Goal: Complete application form

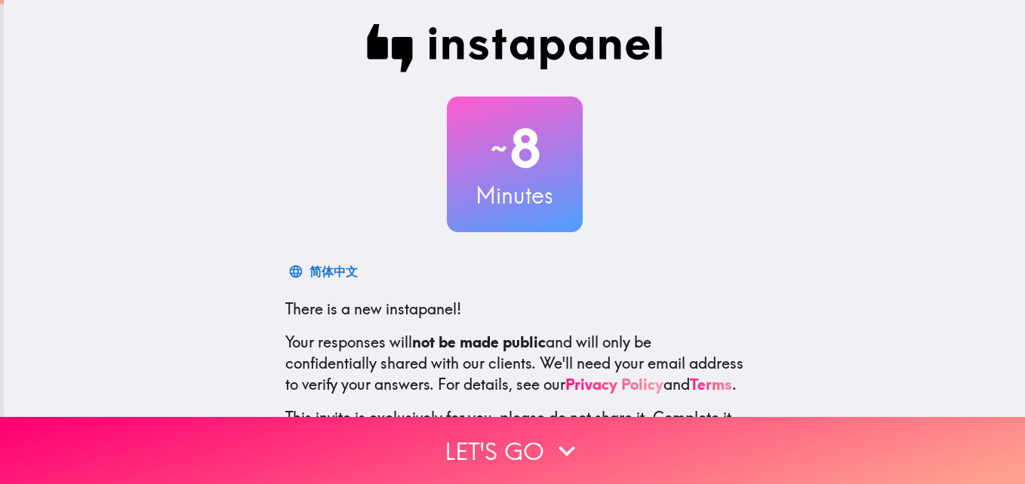
scroll to position [143, 0]
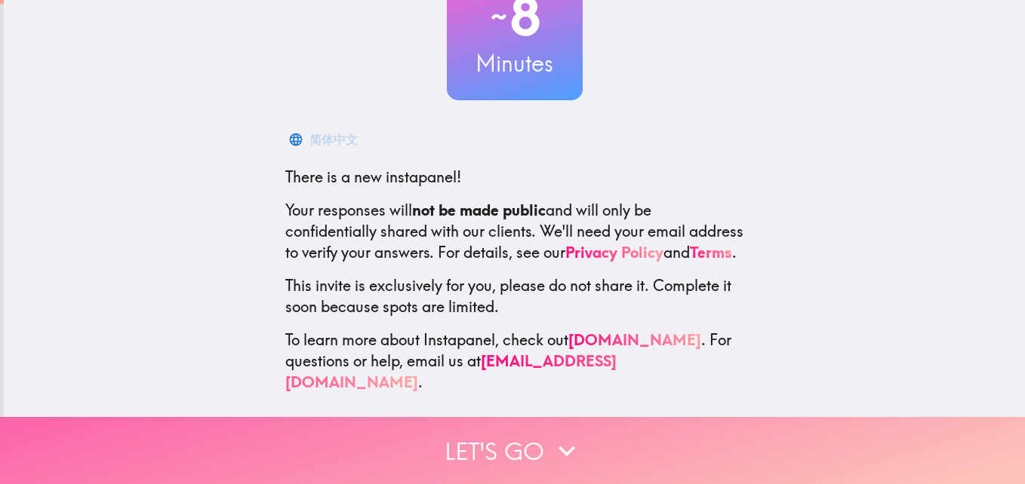
click at [550, 449] on icon "button" at bounding box center [566, 451] width 33 height 33
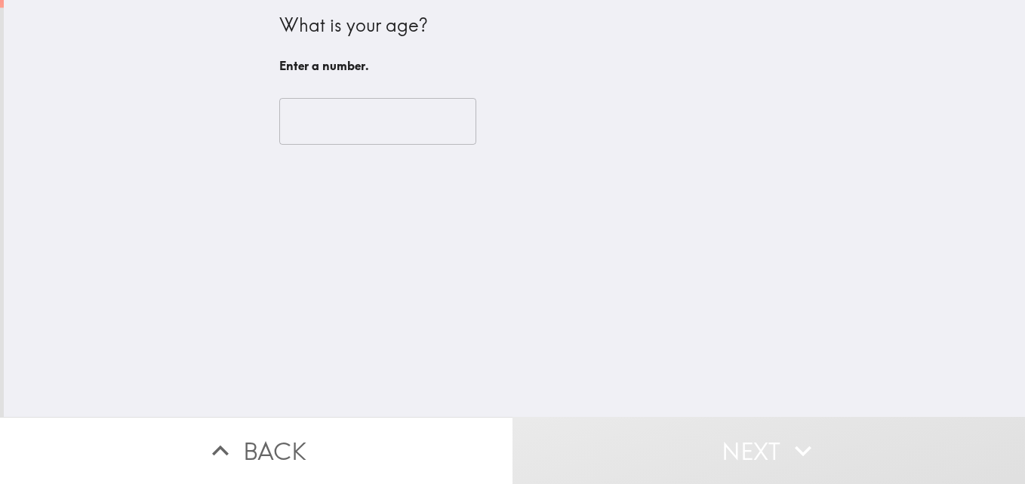
scroll to position [0, 0]
click at [343, 119] on input "number" at bounding box center [377, 121] width 197 height 47
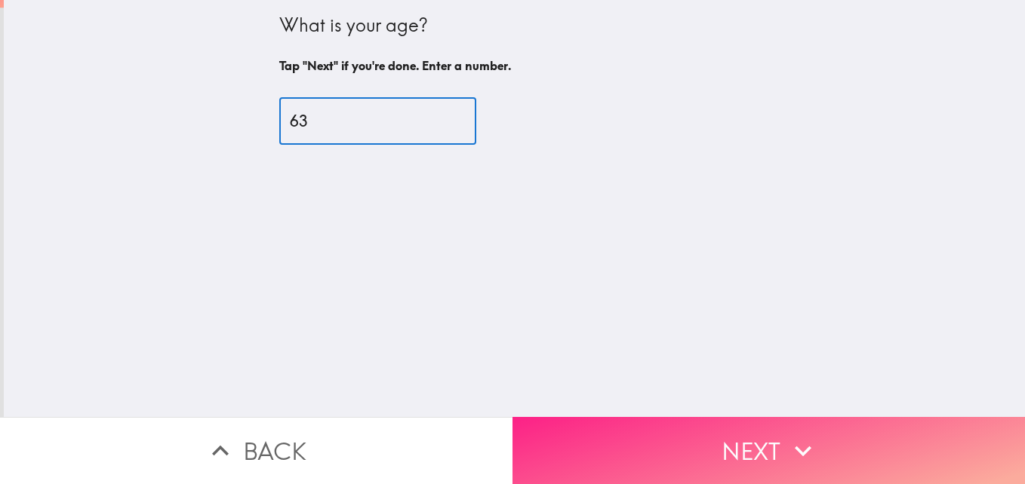
type input "63"
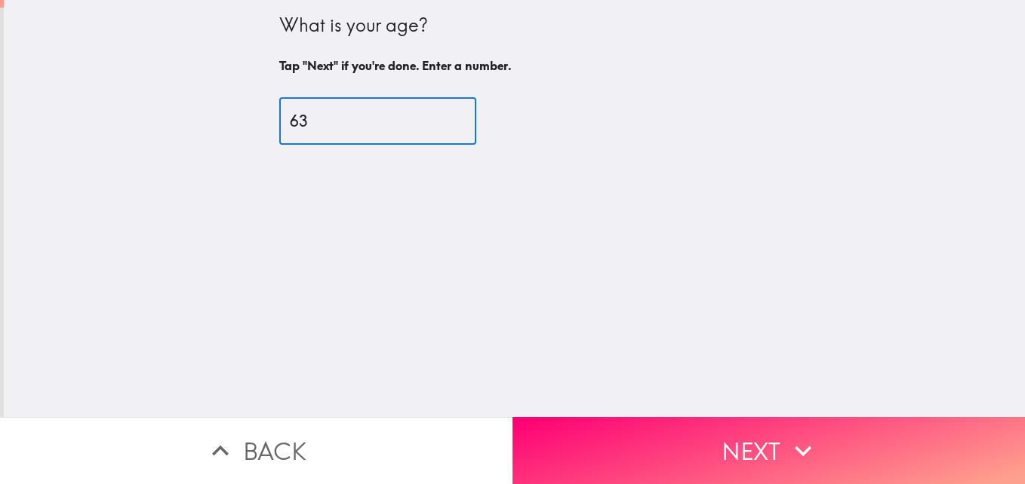
click at [709, 427] on button "Next" at bounding box center [768, 450] width 512 height 67
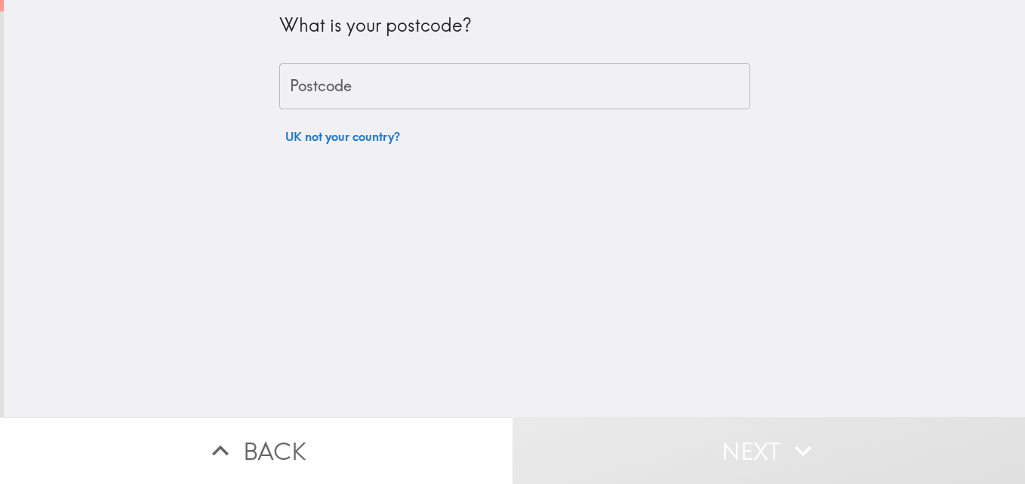
click at [315, 87] on input "Postcode" at bounding box center [514, 86] width 471 height 47
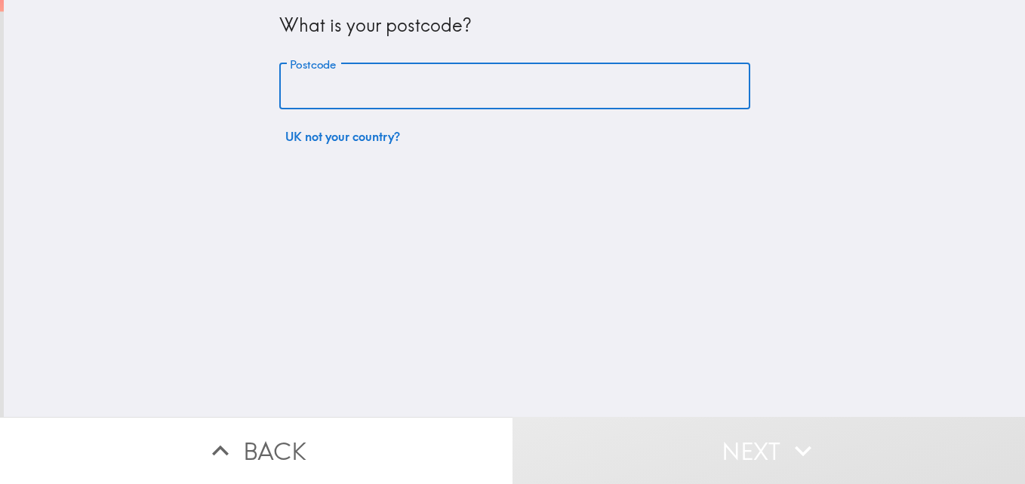
type input "HU17 7JT"
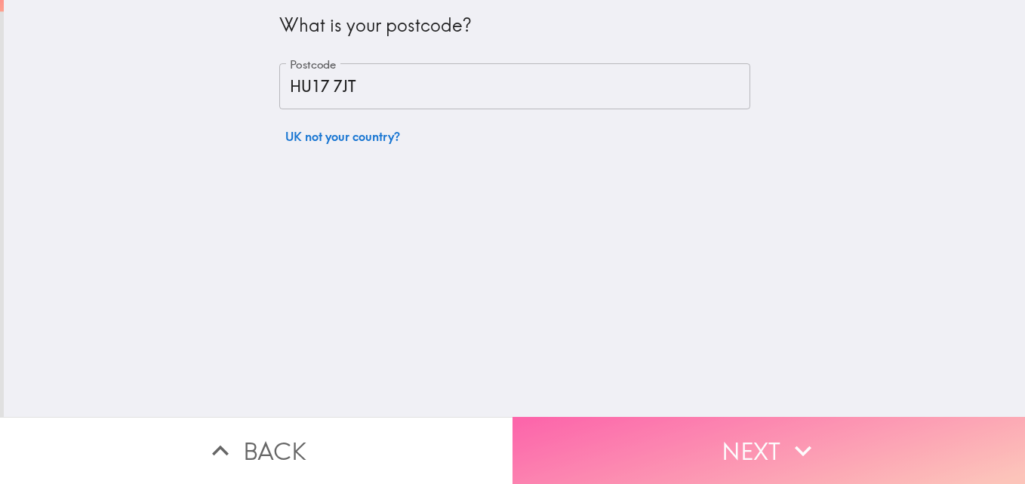
click at [647, 437] on button "Next" at bounding box center [768, 450] width 512 height 67
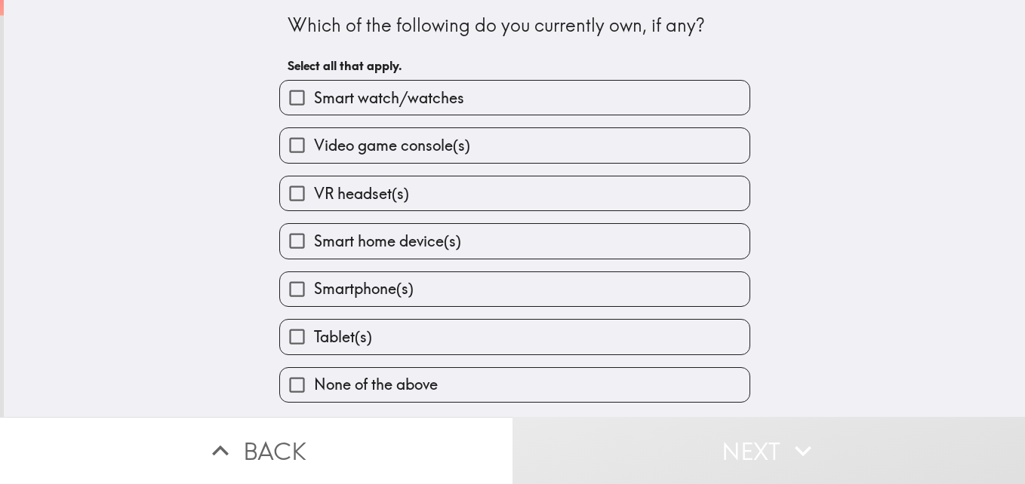
click at [403, 298] on label "Smartphone(s)" at bounding box center [514, 289] width 469 height 34
click at [314, 298] on input "Smartphone(s)" at bounding box center [297, 289] width 34 height 34
checkbox input "true"
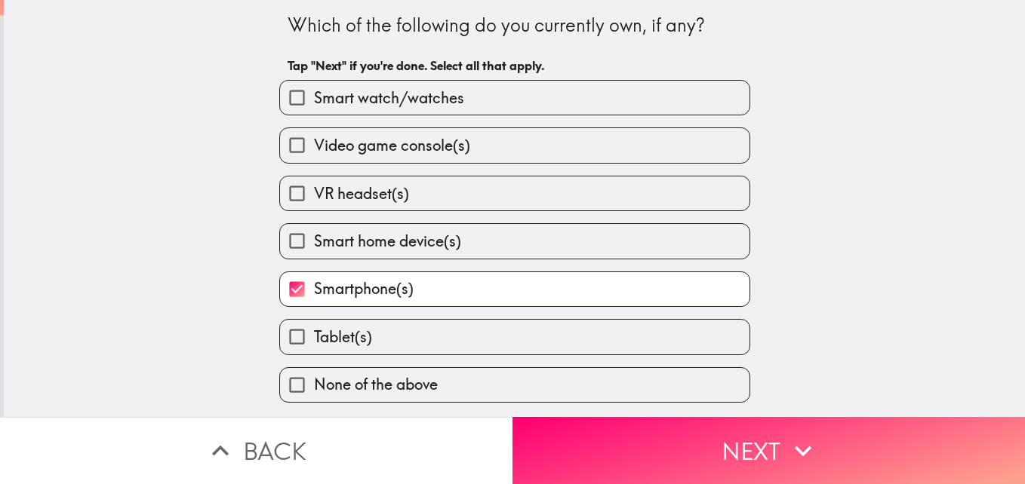
click at [392, 251] on span "Smart home device(s)" at bounding box center [387, 241] width 147 height 21
click at [314, 251] on input "Smart home device(s)" at bounding box center [297, 241] width 34 height 34
checkbox input "true"
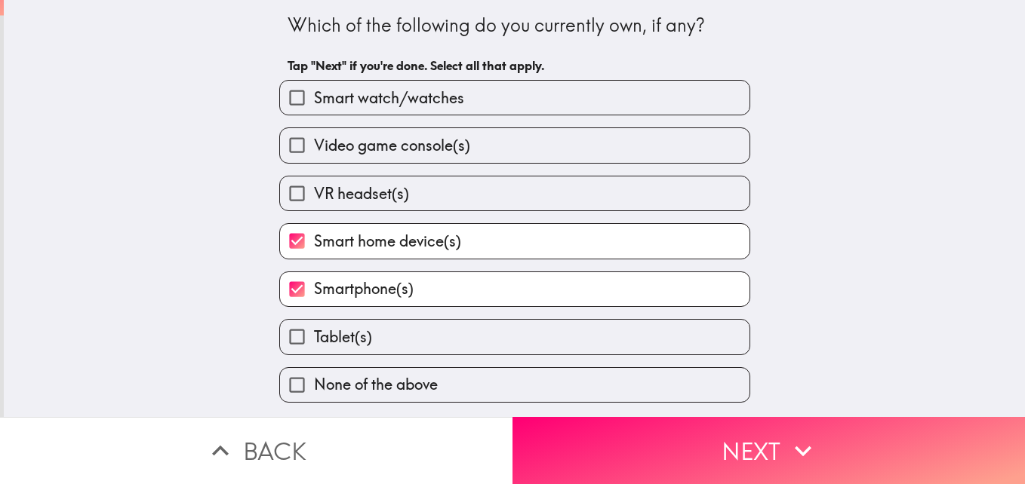
click at [349, 336] on span "Tablet(s)" at bounding box center [343, 337] width 58 height 21
click at [314, 336] on input "Tablet(s)" at bounding box center [297, 337] width 34 height 34
checkbox input "true"
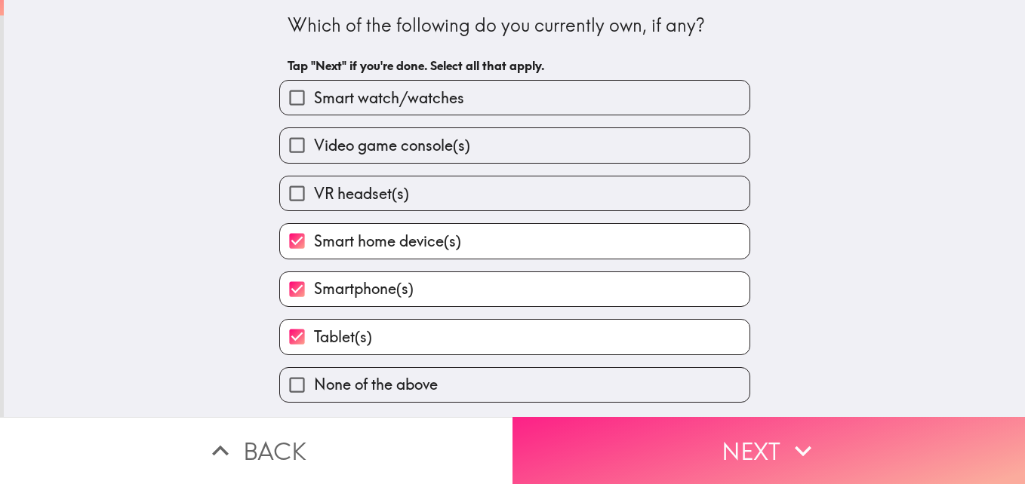
click at [593, 429] on button "Next" at bounding box center [768, 450] width 512 height 67
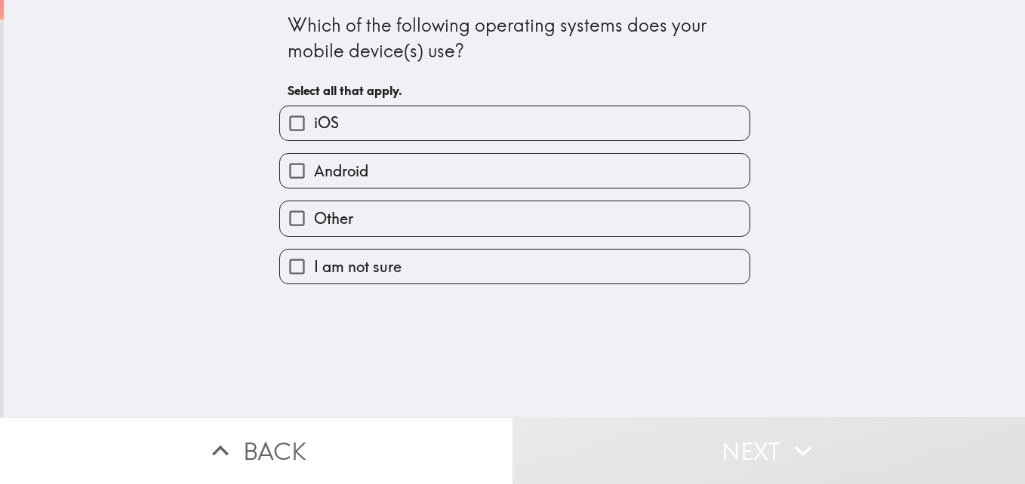
click at [379, 121] on label "iOS" at bounding box center [514, 123] width 469 height 34
click at [314, 121] on input "iOS" at bounding box center [297, 123] width 34 height 34
checkbox input "true"
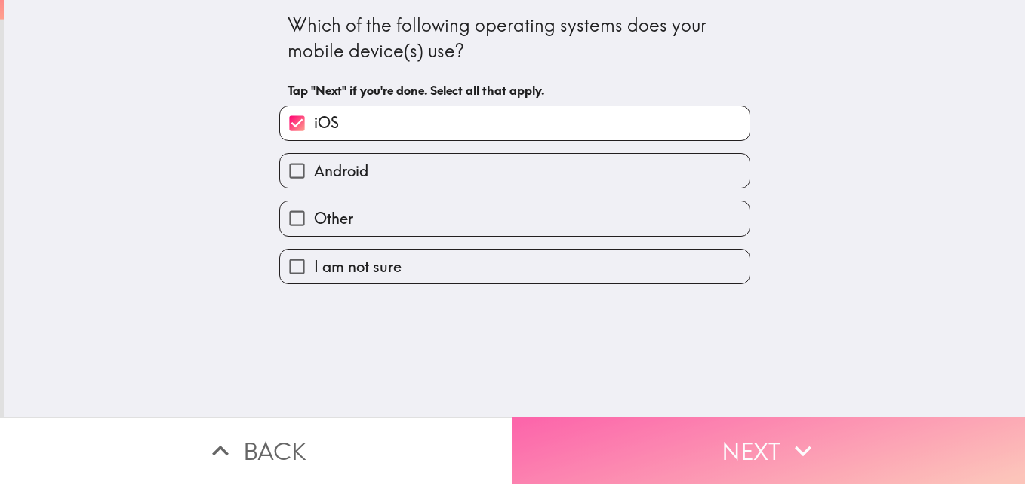
click at [574, 425] on button "Next" at bounding box center [768, 450] width 512 height 67
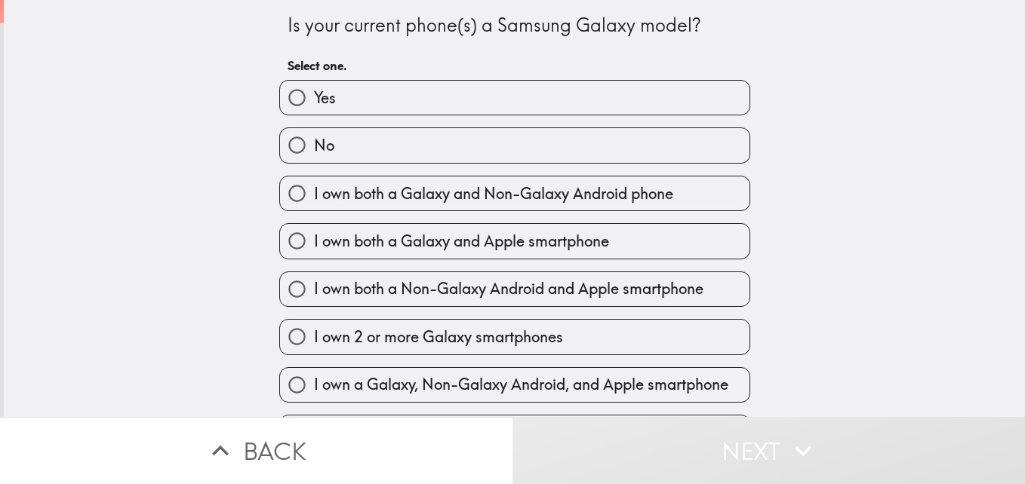
click at [376, 146] on label "No" at bounding box center [514, 145] width 469 height 34
click at [314, 146] on input "No" at bounding box center [297, 145] width 34 height 34
radio input "true"
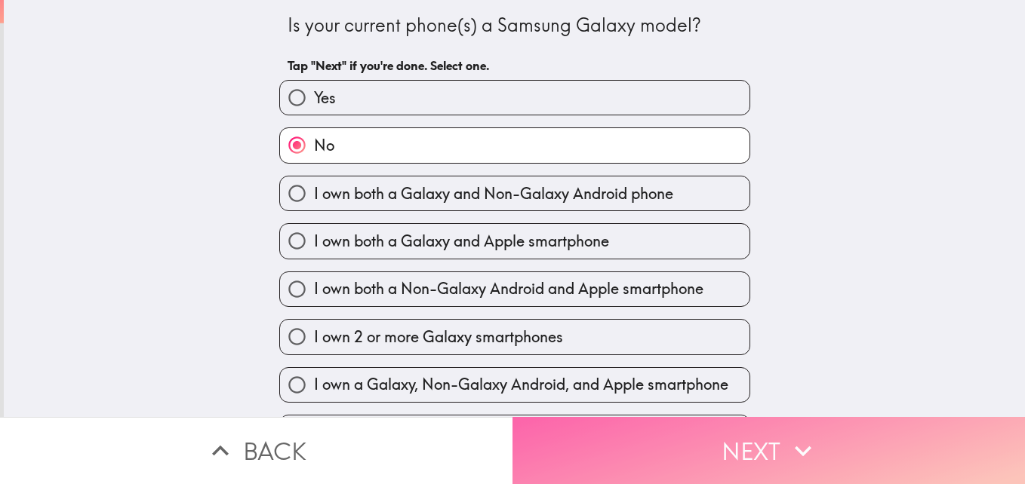
click at [601, 430] on button "Next" at bounding box center [768, 450] width 512 height 67
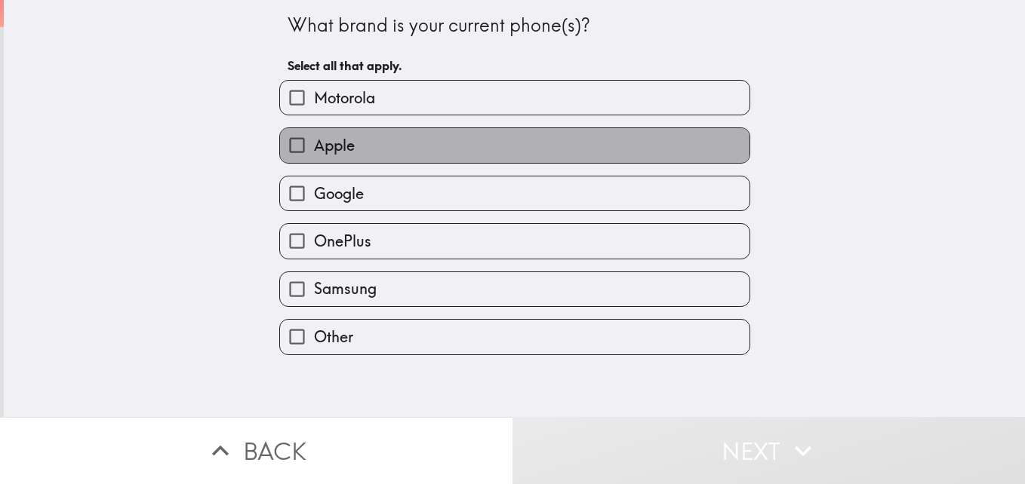
click at [395, 154] on label "Apple" at bounding box center [514, 145] width 469 height 34
click at [314, 154] on input "Apple" at bounding box center [297, 145] width 34 height 34
checkbox input "true"
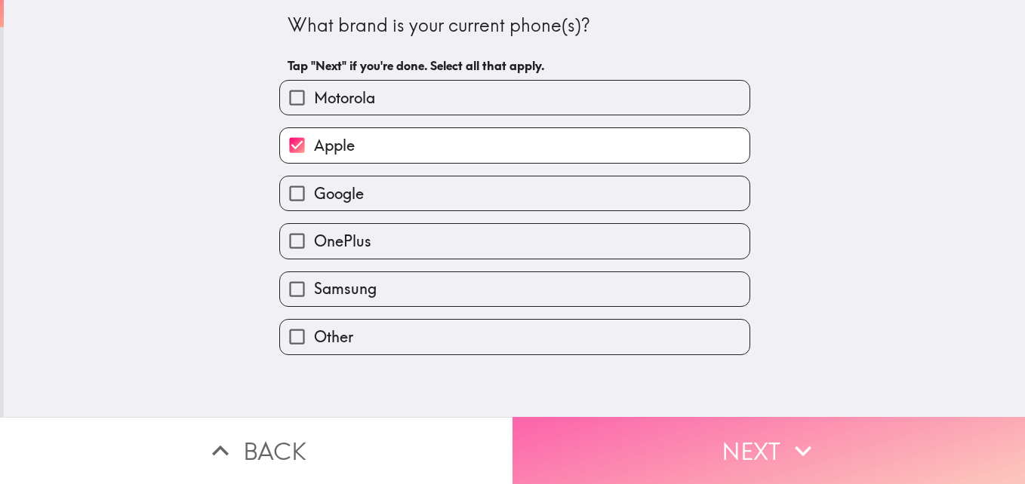
click at [610, 445] on button "Next" at bounding box center [768, 450] width 512 height 67
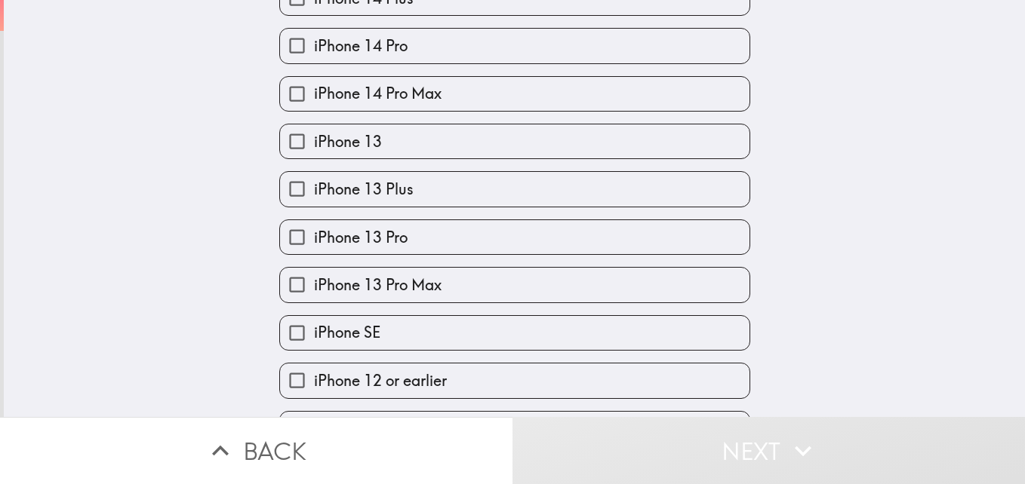
scroll to position [644, 0]
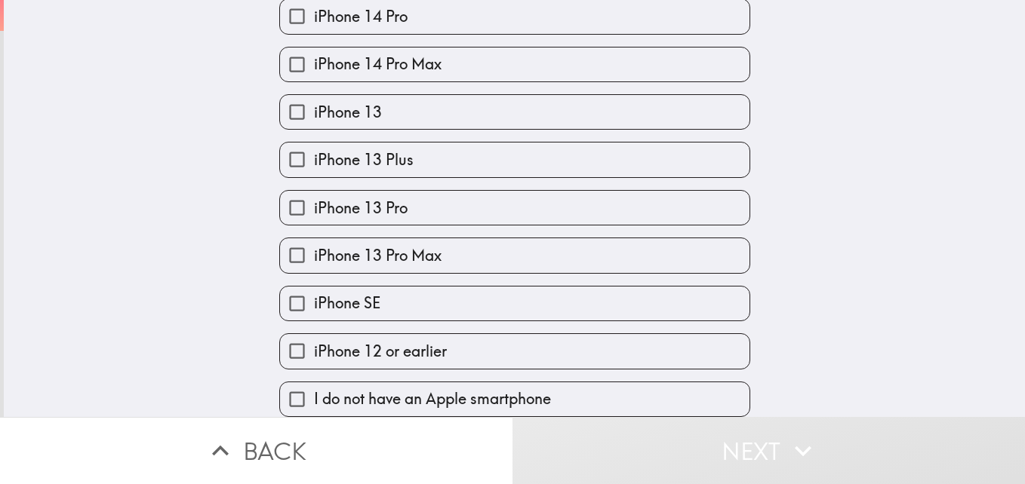
click at [397, 296] on label "iPhone SE" at bounding box center [514, 304] width 469 height 34
click at [314, 296] on input "iPhone SE" at bounding box center [297, 304] width 34 height 34
checkbox input "true"
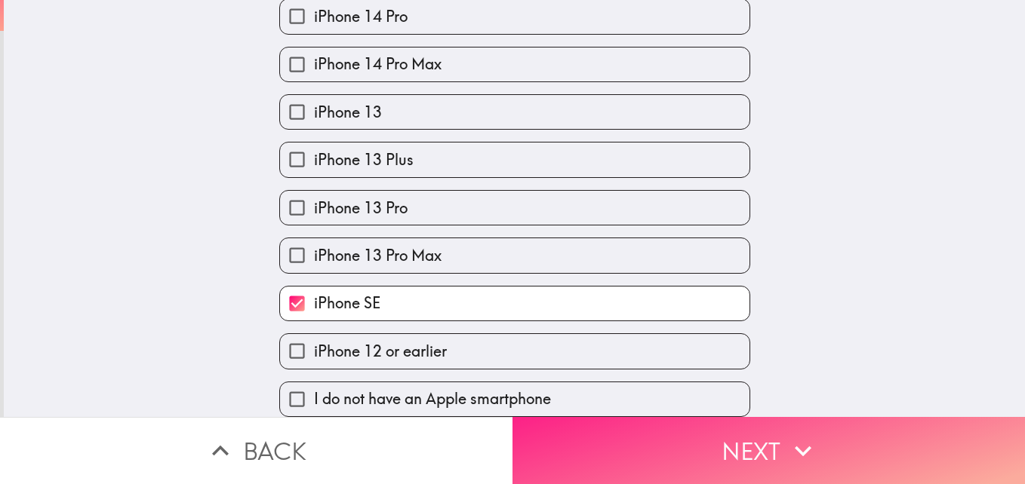
click at [794, 435] on icon "button" at bounding box center [802, 451] width 33 height 33
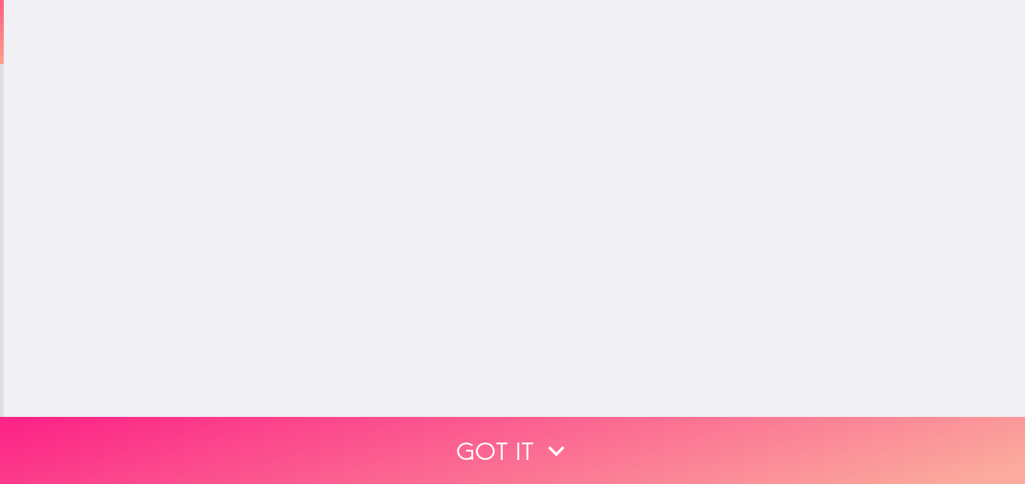
scroll to position [0, 0]
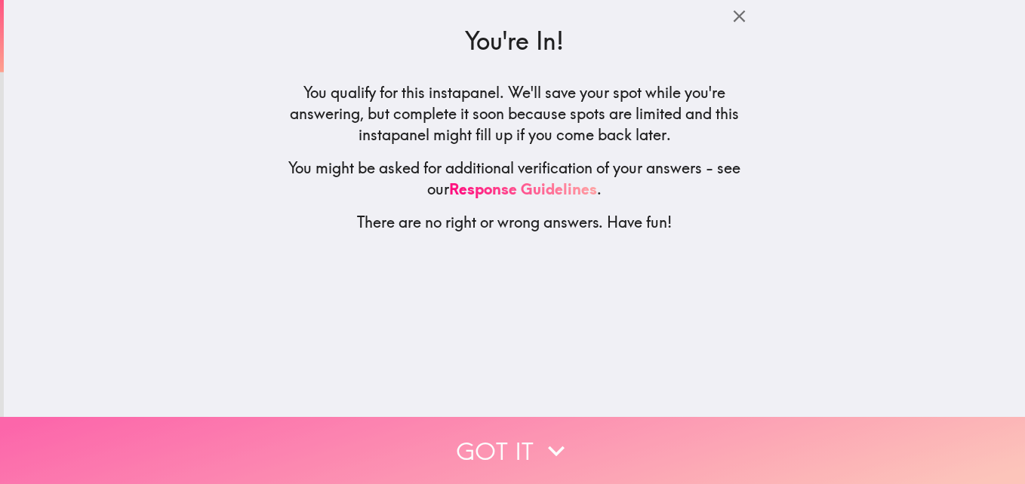
click at [598, 427] on button "Got it" at bounding box center [512, 450] width 1025 height 67
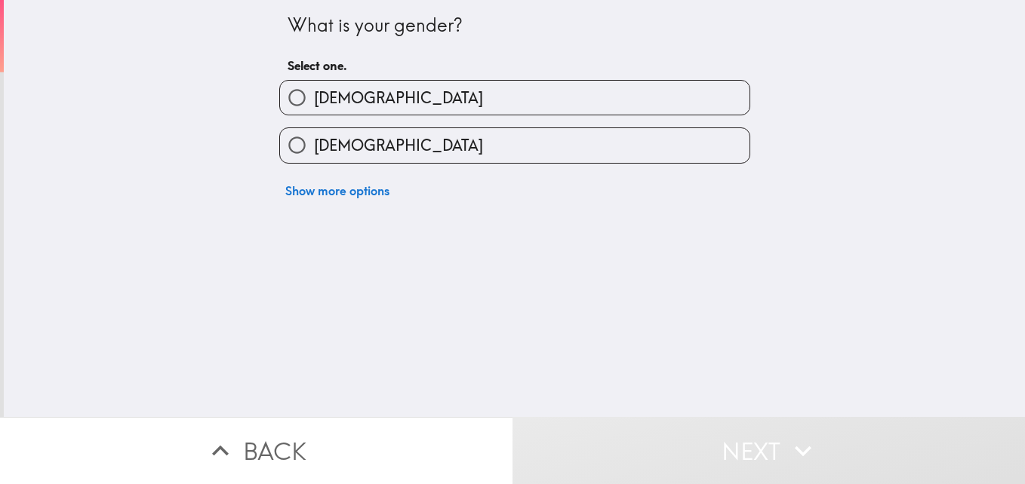
click at [396, 96] on label "[DEMOGRAPHIC_DATA]" at bounding box center [514, 98] width 469 height 34
click at [314, 96] on input "[DEMOGRAPHIC_DATA]" at bounding box center [297, 98] width 34 height 34
radio input "true"
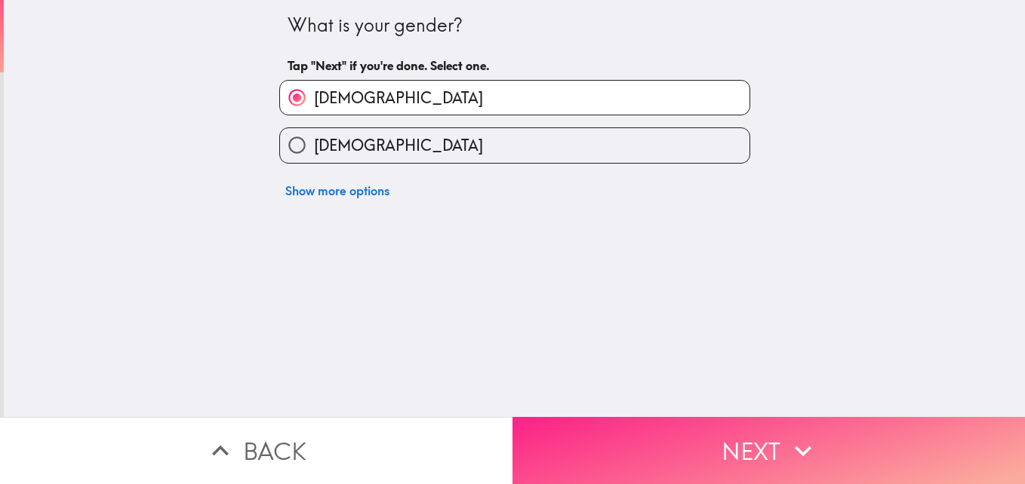
click at [611, 426] on button "Next" at bounding box center [768, 450] width 512 height 67
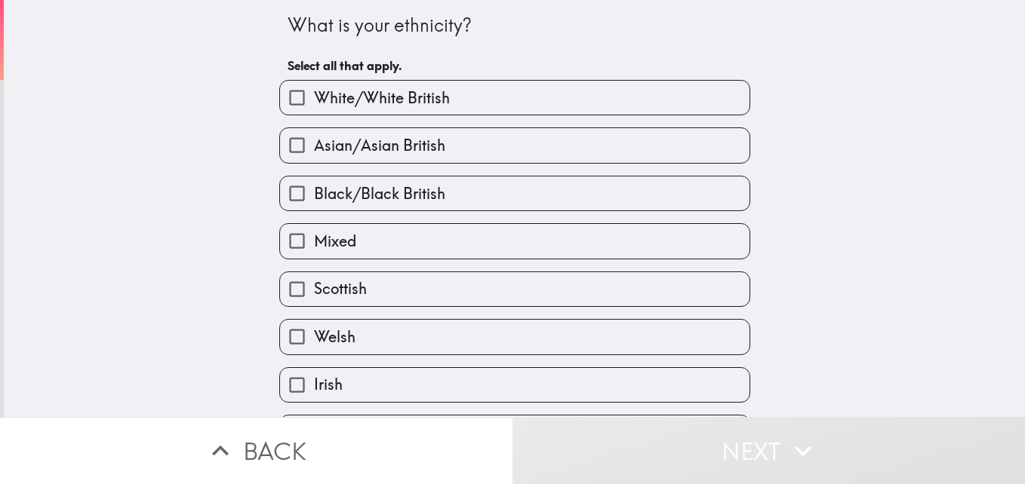
click at [461, 101] on label "White/White British" at bounding box center [514, 98] width 469 height 34
click at [314, 101] on input "White/White British" at bounding box center [297, 98] width 34 height 34
checkbox input "true"
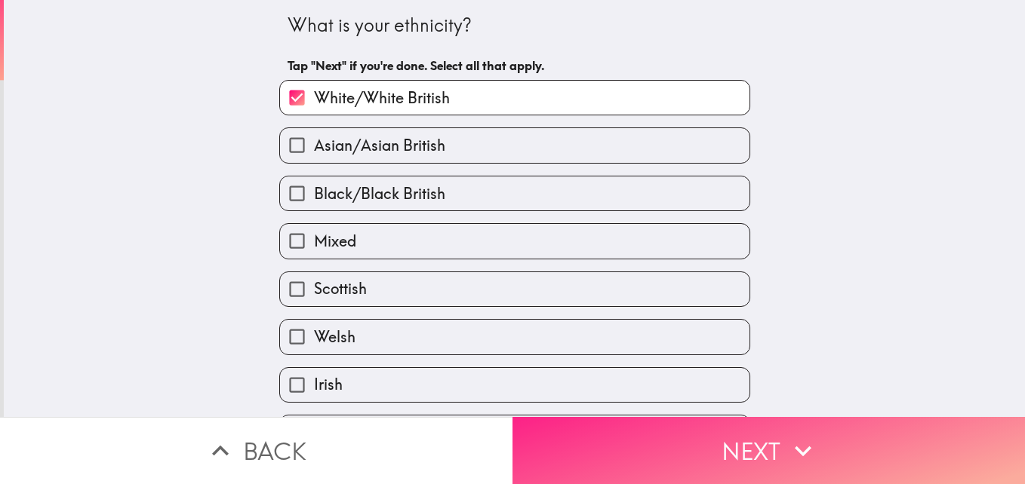
click at [621, 427] on button "Next" at bounding box center [768, 450] width 512 height 67
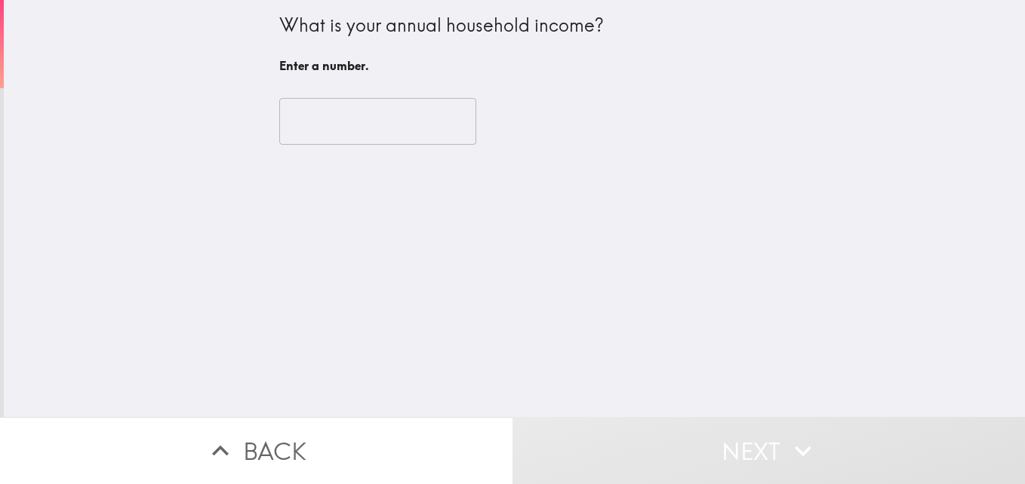
click at [331, 130] on input "number" at bounding box center [377, 121] width 197 height 47
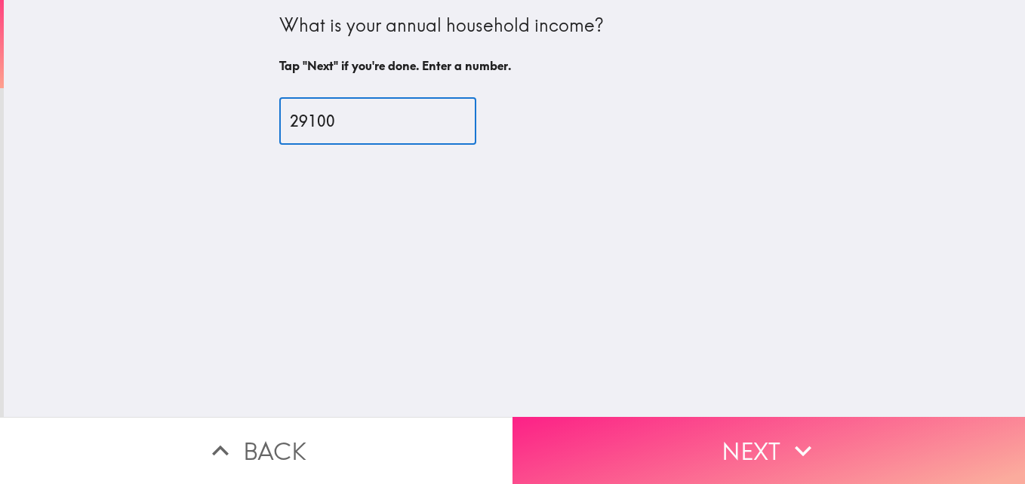
type input "29100"
click at [746, 438] on button "Next" at bounding box center [768, 450] width 512 height 67
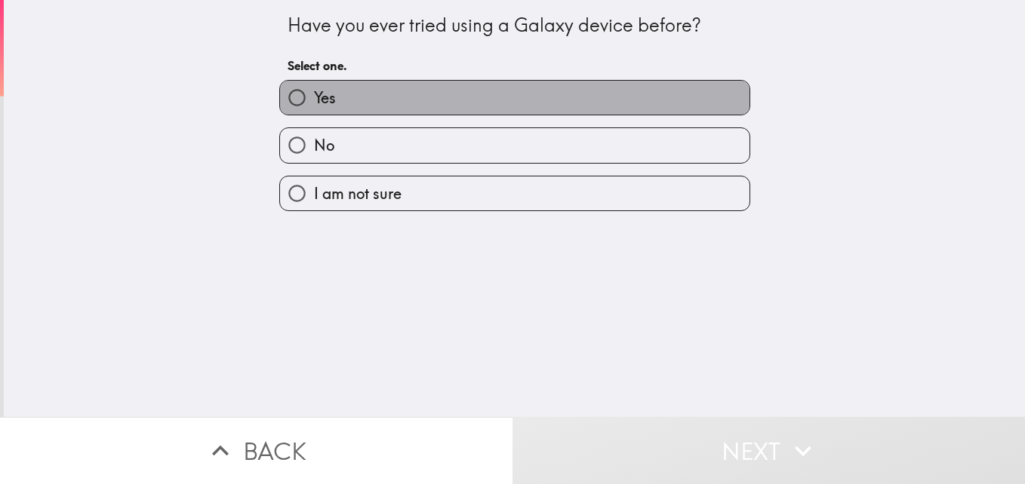
click at [439, 97] on label "Yes" at bounding box center [514, 98] width 469 height 34
click at [314, 97] on input "Yes" at bounding box center [297, 98] width 34 height 34
radio input "true"
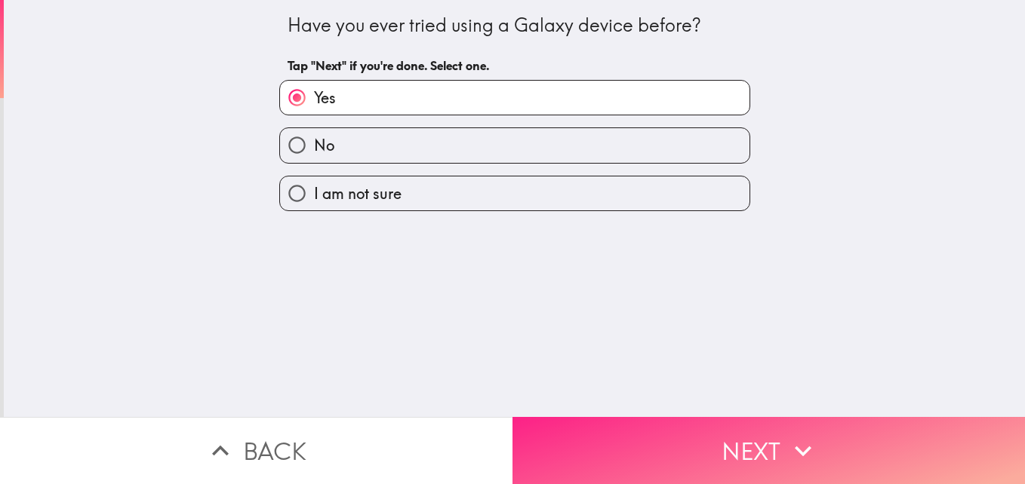
click at [708, 439] on button "Next" at bounding box center [768, 450] width 512 height 67
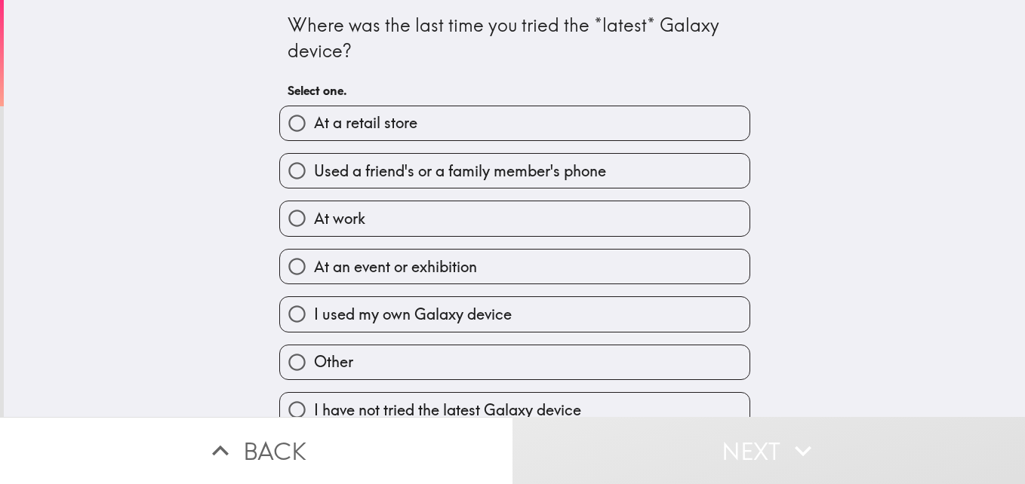
scroll to position [23, 0]
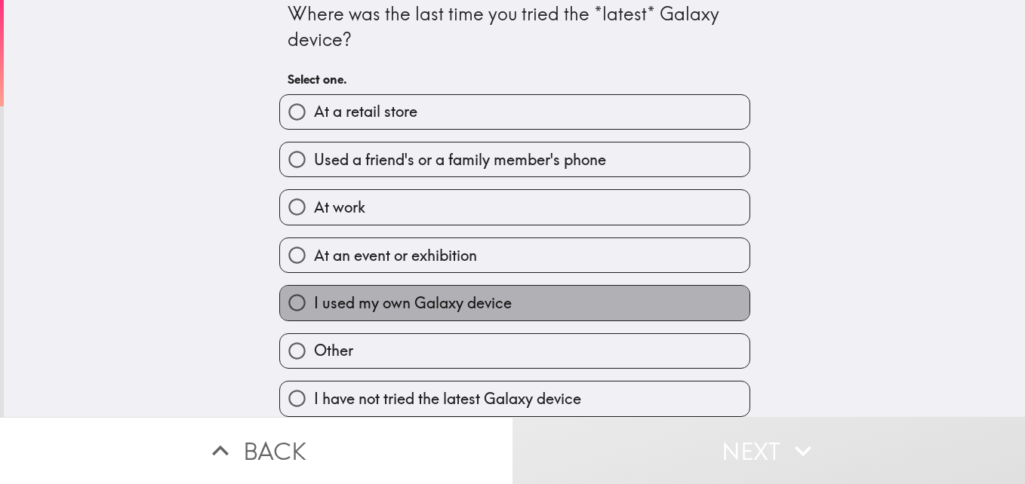
click at [438, 293] on span "I used my own Galaxy device" at bounding box center [413, 303] width 198 height 21
click at [314, 290] on input "I used my own Galaxy device" at bounding box center [297, 303] width 34 height 34
radio input "true"
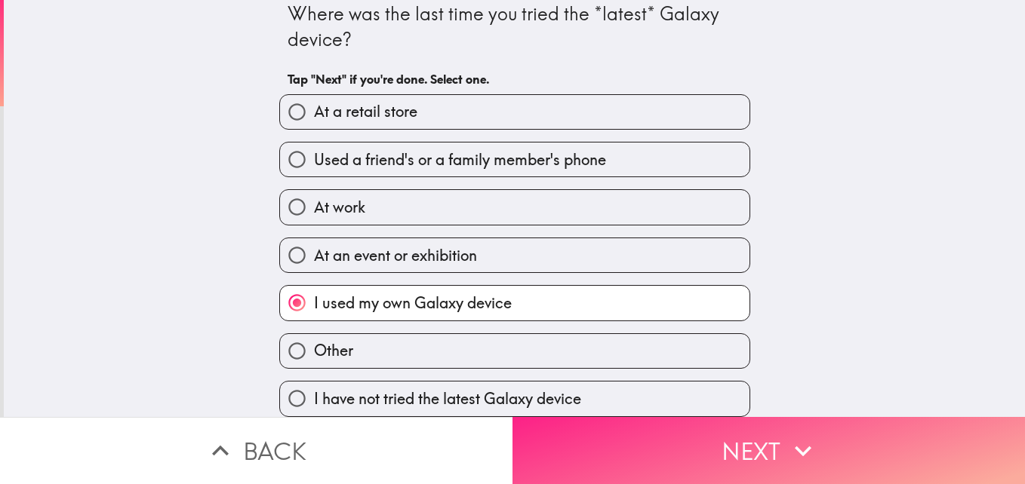
click at [756, 438] on button "Next" at bounding box center [768, 450] width 512 height 67
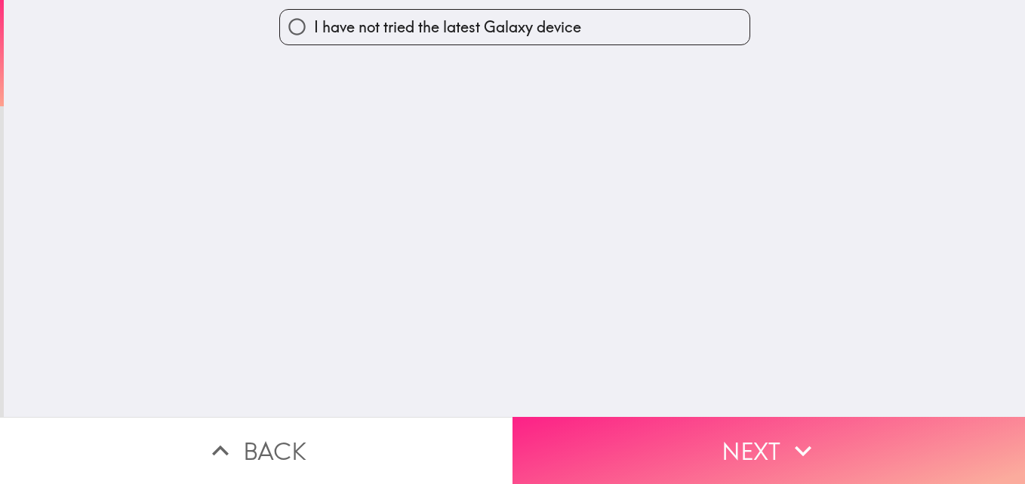
scroll to position [0, 0]
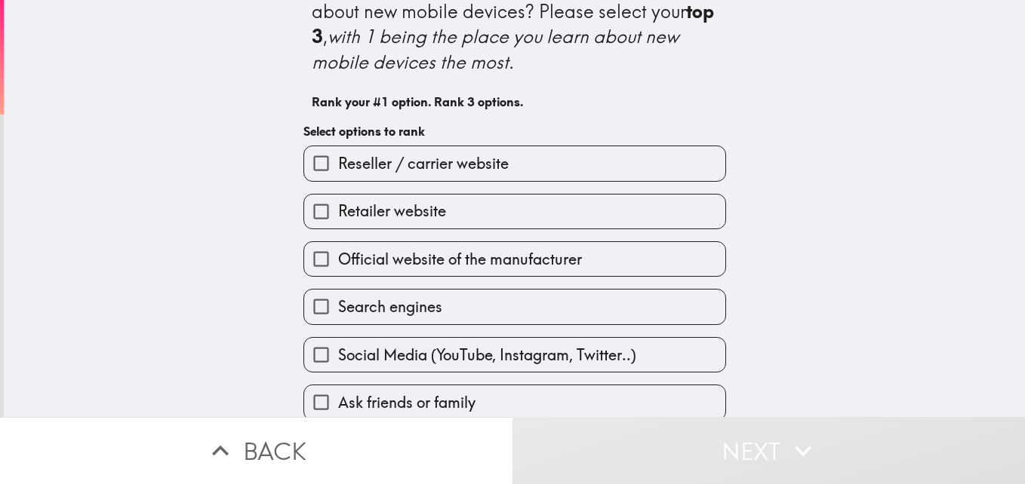
scroll to position [75, 0]
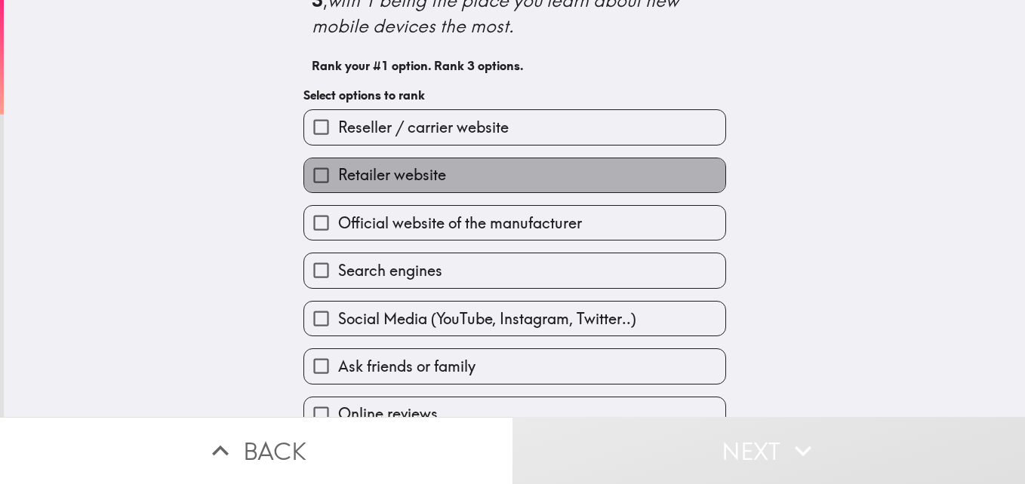
click at [466, 173] on label "Retailer website" at bounding box center [514, 175] width 421 height 34
click at [338, 173] on input "Retailer website" at bounding box center [321, 175] width 34 height 34
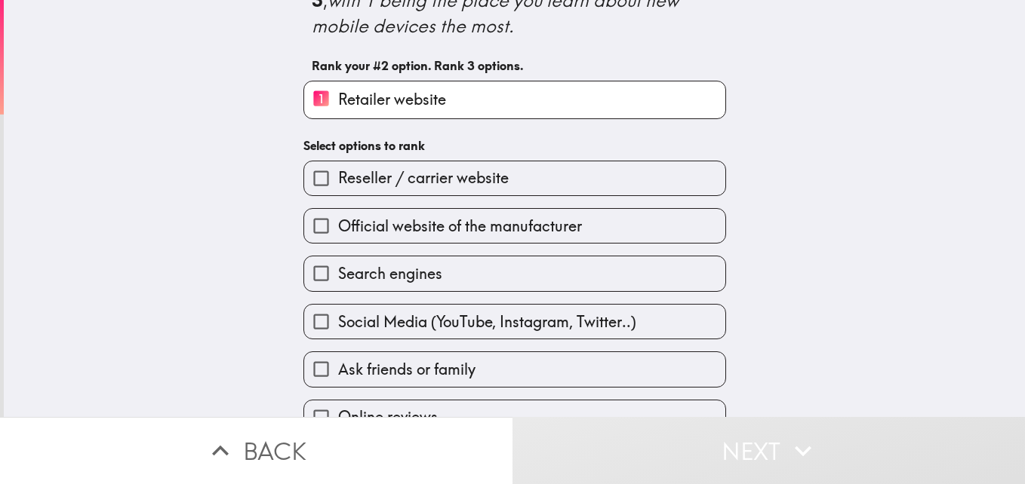
click at [356, 128] on div "Which channels do you use the most to learn about new mobile devices? Please se…" at bounding box center [514, 208] width 483 height 567
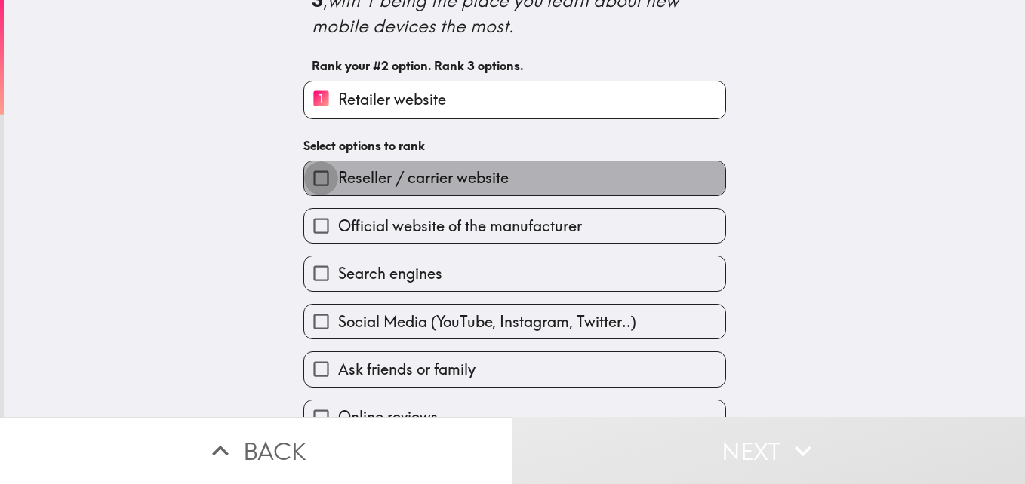
click at [308, 170] on input "Reseller / carrier website" at bounding box center [321, 178] width 34 height 34
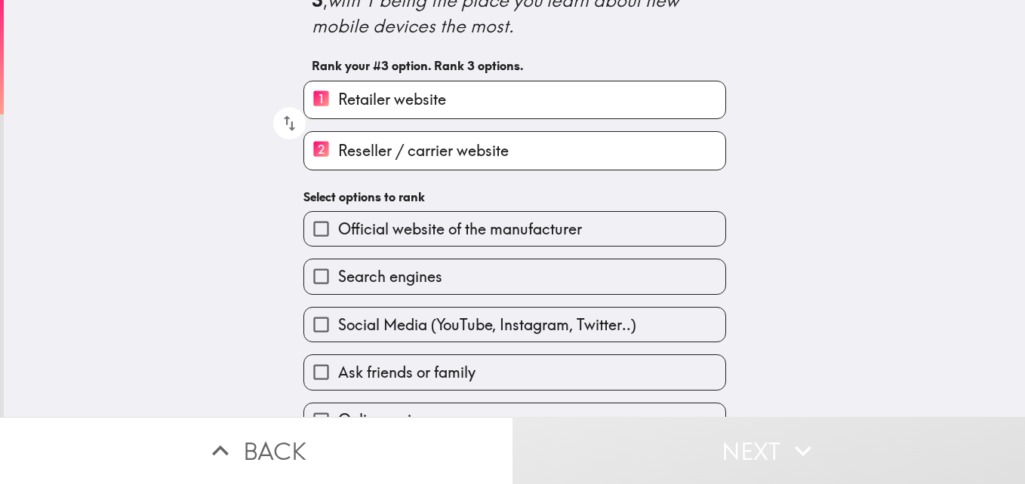
click at [746, 177] on div "Which channels do you use the most to learn about new mobile devices? Please se…" at bounding box center [514, 133] width 1021 height 417
click at [303, 174] on div "Which channels do you use the most to learn about new mobile devices? Please se…" at bounding box center [514, 210] width 483 height 570
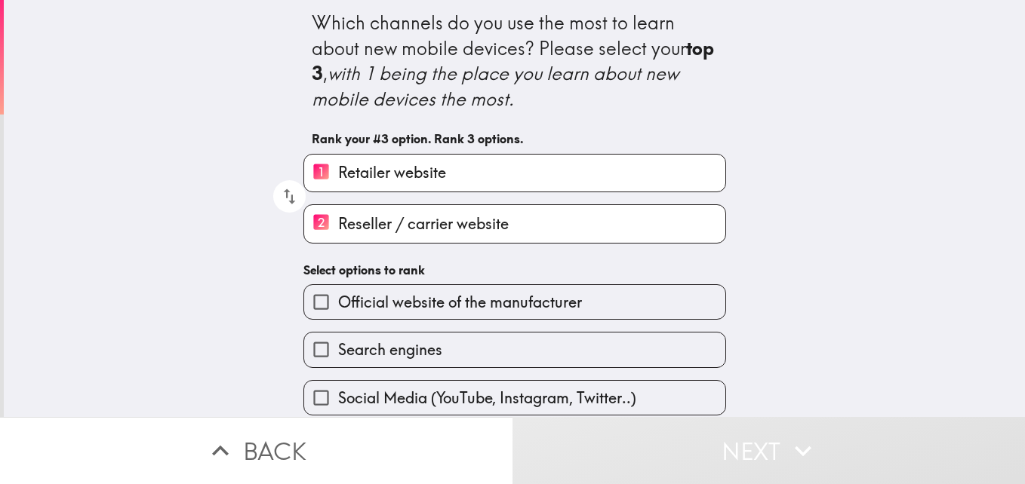
scroll to position [78, 0]
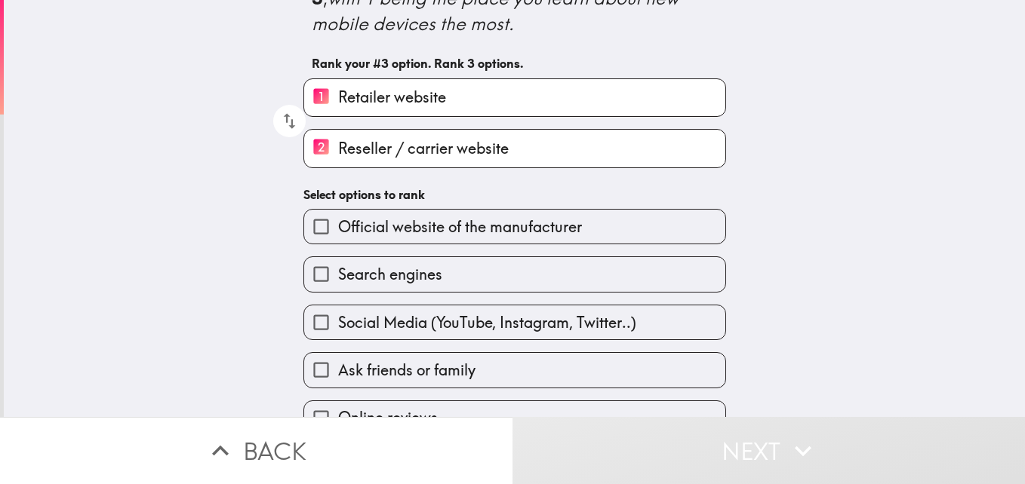
click at [308, 95] on input "1 Retailer website" at bounding box center [321, 97] width 34 height 37
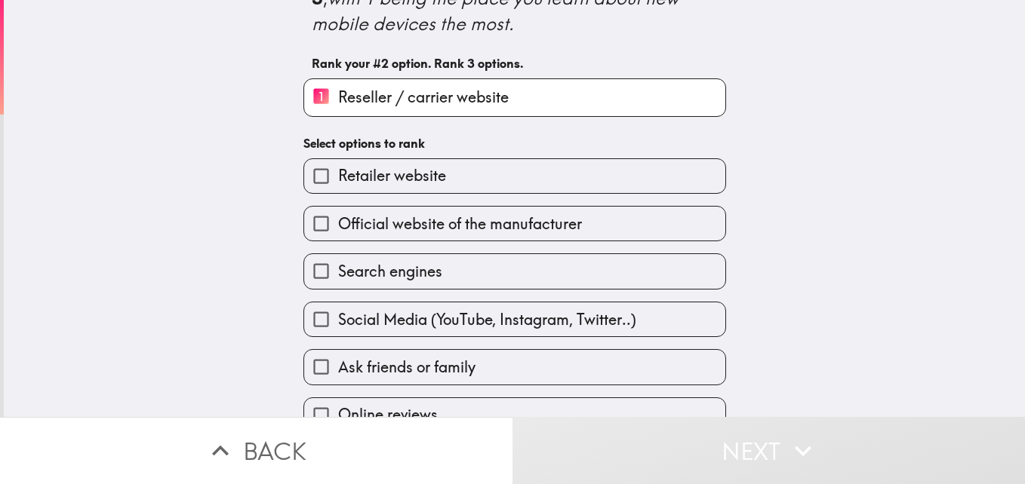
click at [311, 99] on input "1 Reseller / carrier website" at bounding box center [321, 97] width 34 height 37
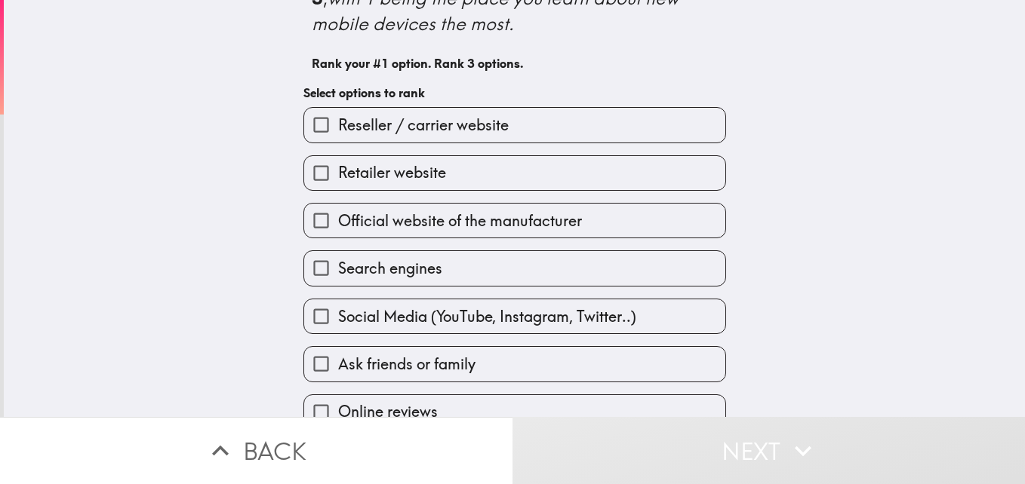
click at [309, 169] on input "Retailer website" at bounding box center [321, 173] width 34 height 34
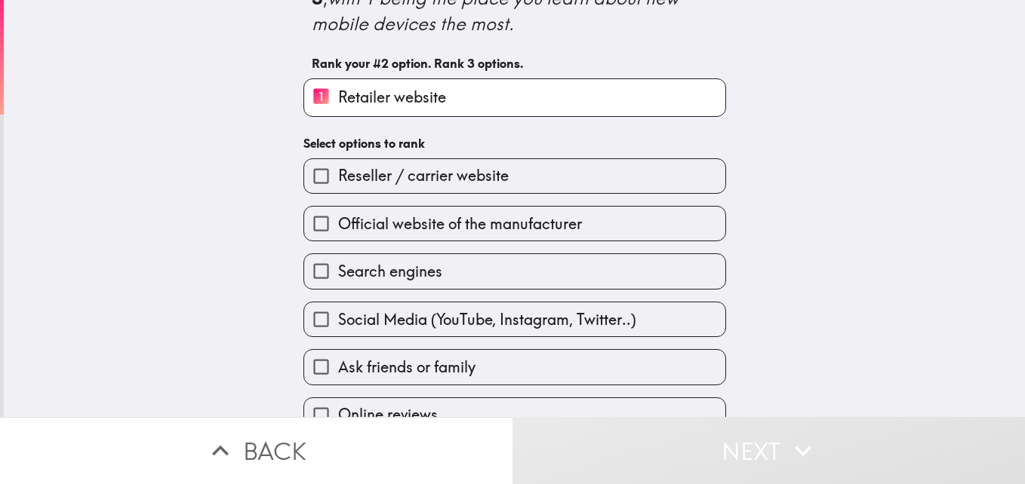
click at [308, 174] on input "Reseller / carrier website" at bounding box center [321, 176] width 34 height 34
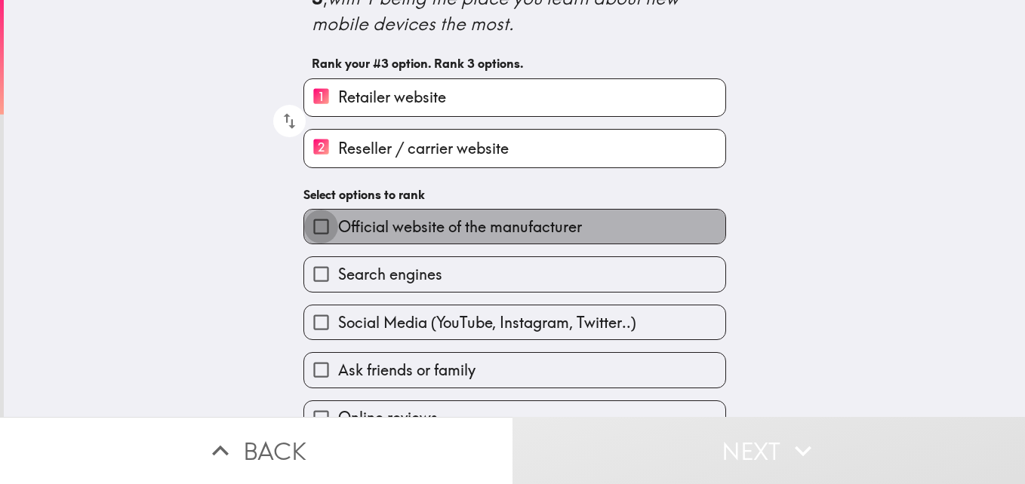
click at [314, 226] on input "Official website of the manufacturer" at bounding box center [321, 227] width 34 height 34
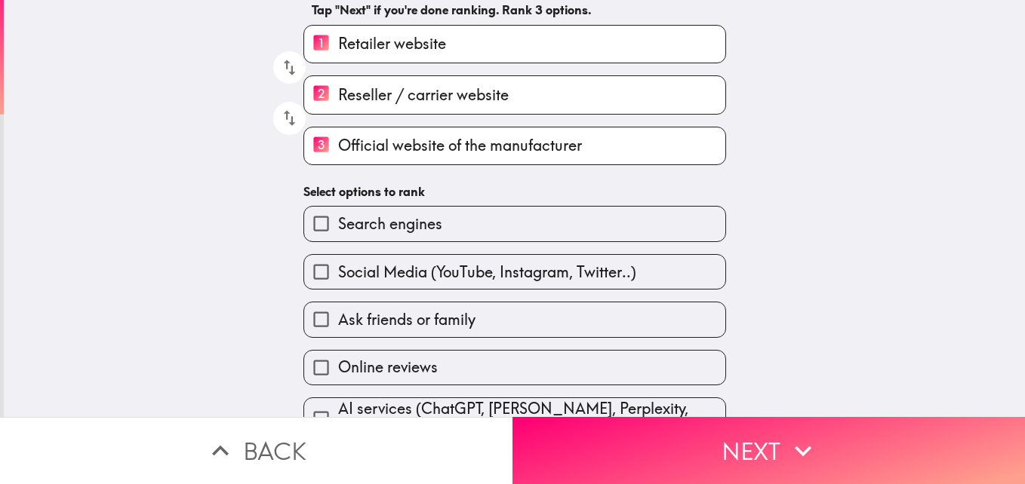
scroll to position [159, 0]
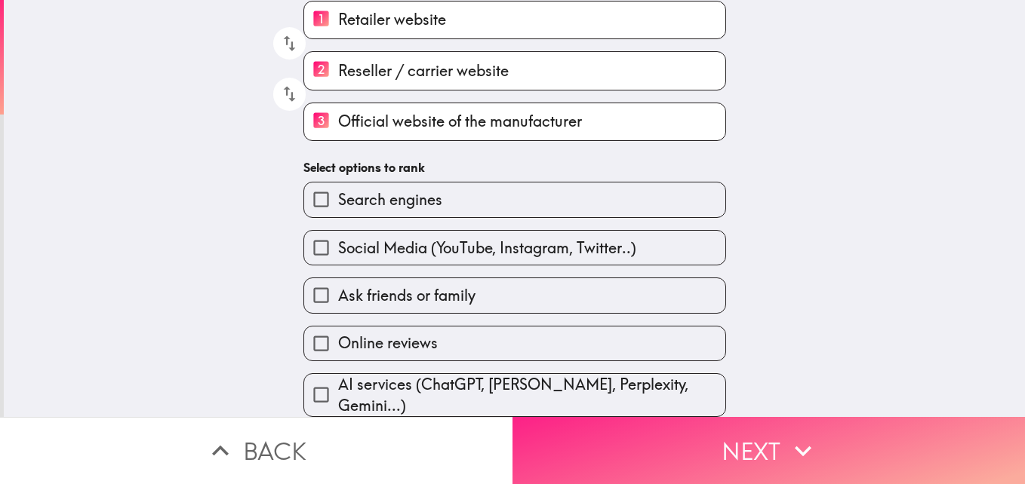
click at [703, 429] on button "Next" at bounding box center [768, 450] width 512 height 67
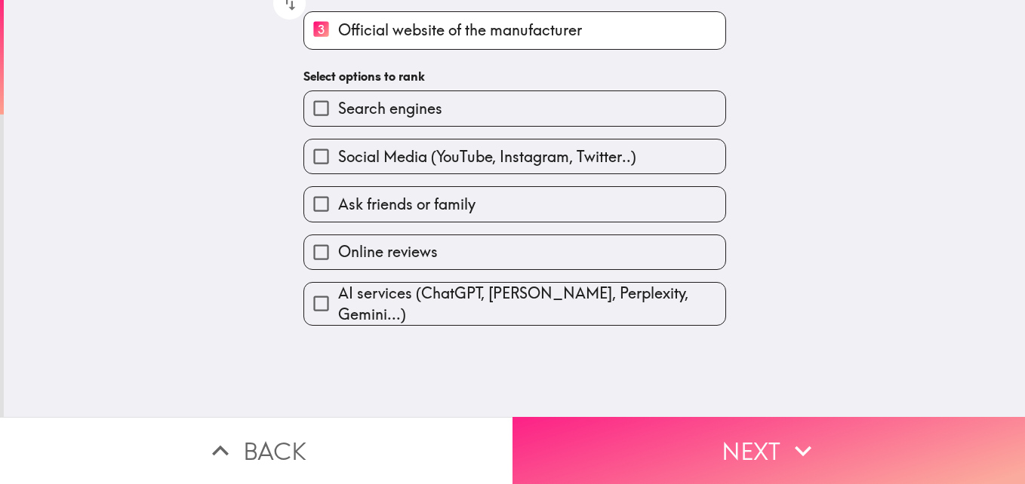
scroll to position [0, 0]
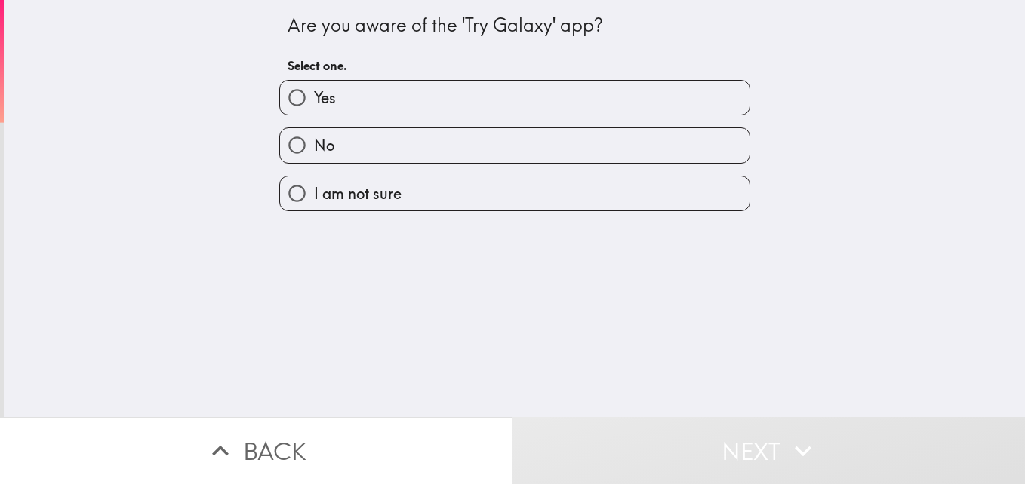
click at [389, 143] on label "No" at bounding box center [514, 145] width 469 height 34
click at [314, 143] on input "No" at bounding box center [297, 145] width 34 height 34
radio input "true"
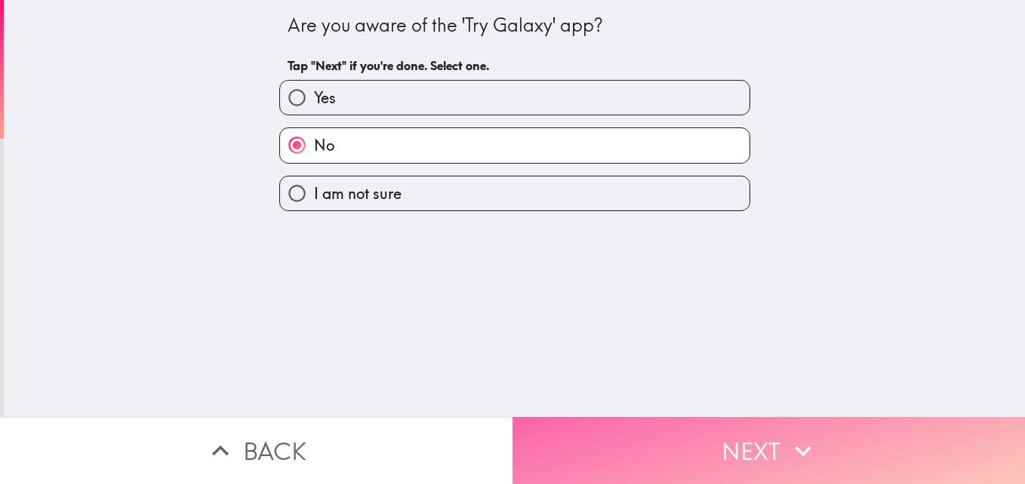
click at [755, 447] on button "Next" at bounding box center [768, 450] width 512 height 67
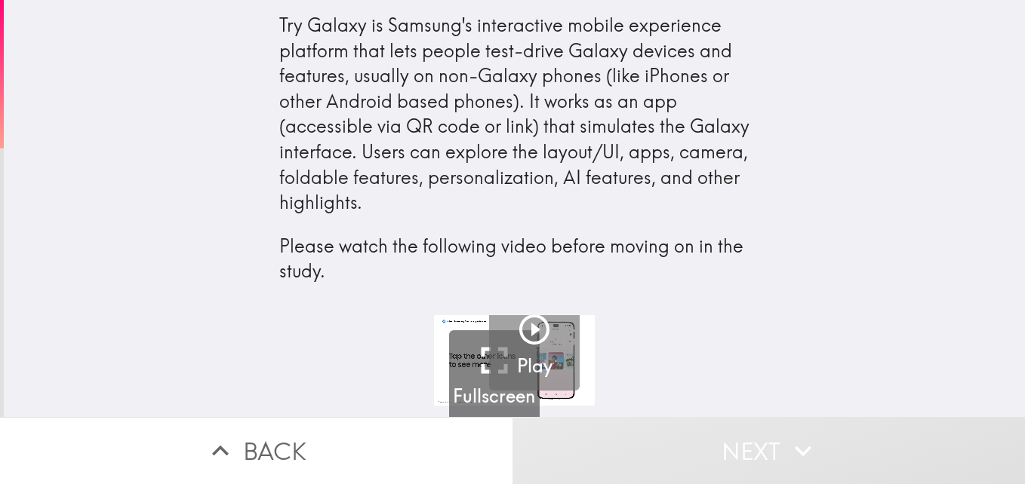
click at [528, 329] on icon "button" at bounding box center [534, 330] width 36 height 36
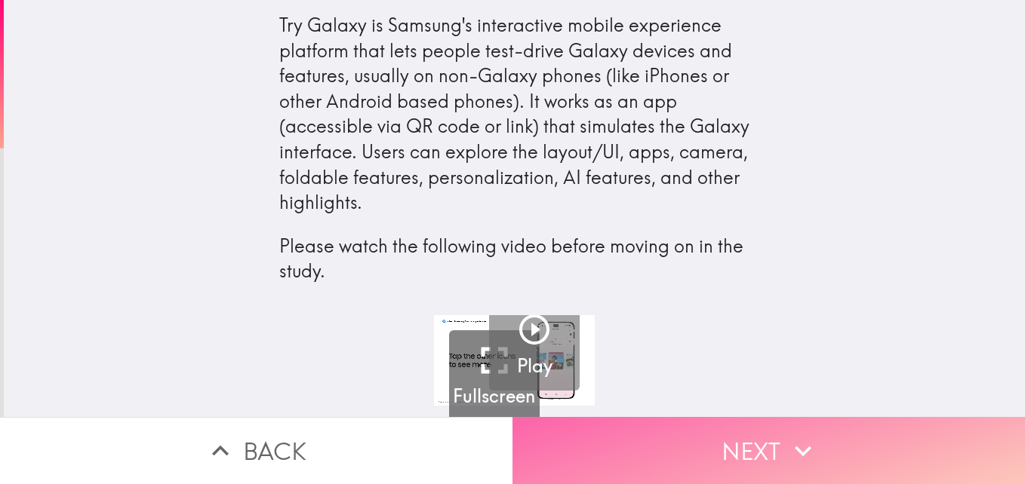
click at [700, 432] on button "Next" at bounding box center [768, 450] width 512 height 67
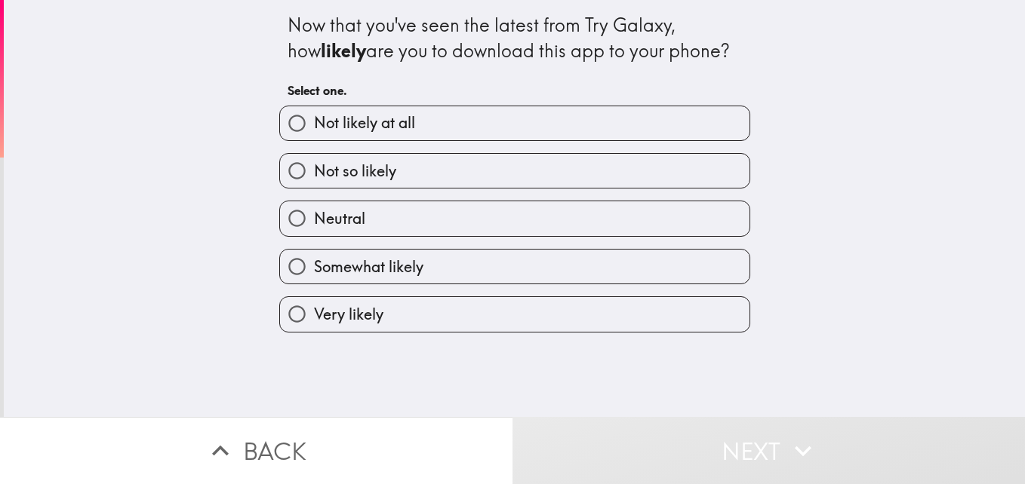
click at [508, 278] on label "Somewhat likely" at bounding box center [514, 267] width 469 height 34
click at [314, 278] on input "Somewhat likely" at bounding box center [297, 267] width 34 height 34
radio input "true"
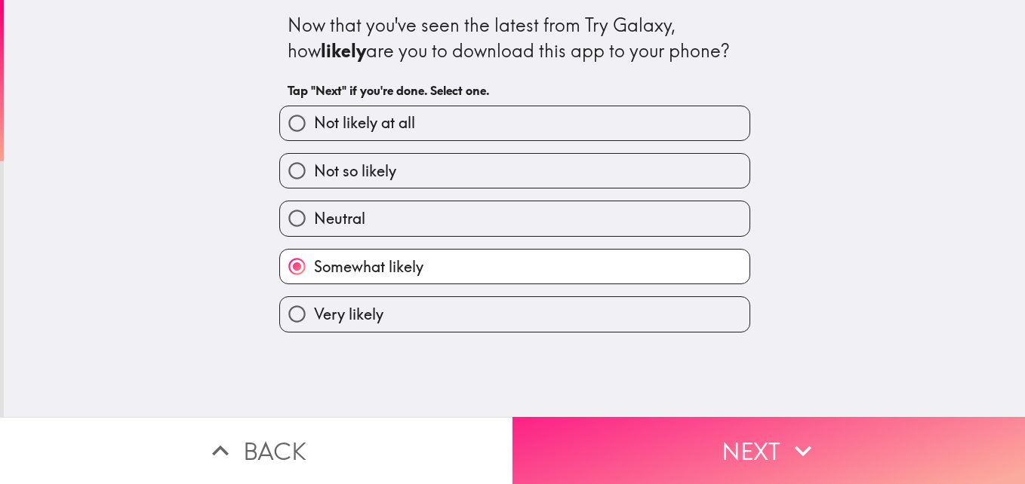
click at [637, 427] on button "Next" at bounding box center [768, 450] width 512 height 67
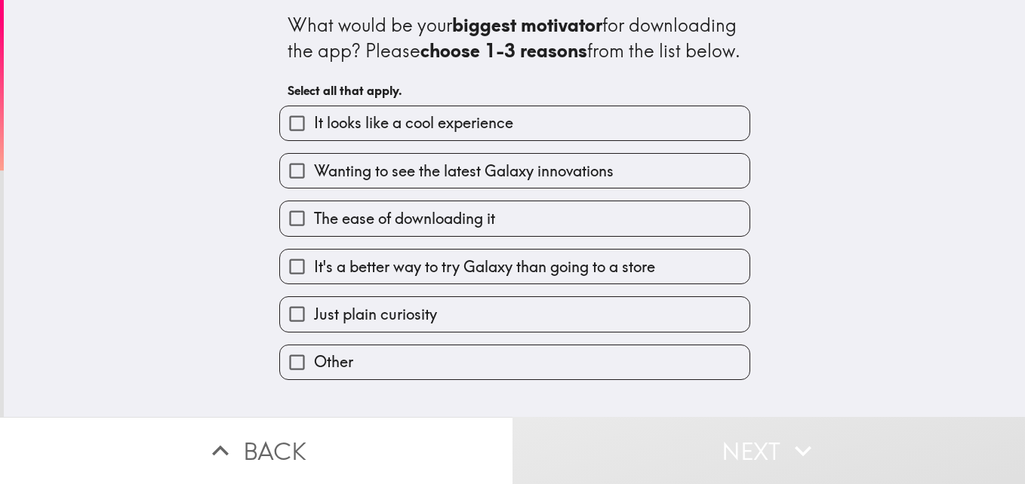
click at [512, 182] on span "Wanting to see the latest Galaxy innovations" at bounding box center [464, 171] width 300 height 21
click at [314, 188] on input "Wanting to see the latest Galaxy innovations" at bounding box center [297, 171] width 34 height 34
checkbox input "true"
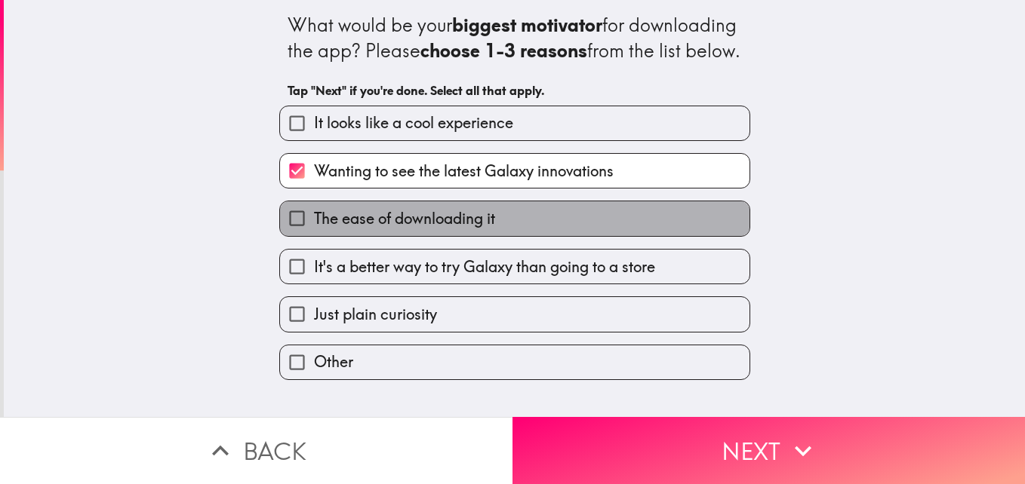
click at [518, 235] on label "The ease of downloading it" at bounding box center [514, 218] width 469 height 34
click at [314, 235] on input "The ease of downloading it" at bounding box center [297, 218] width 34 height 34
checkbox input "true"
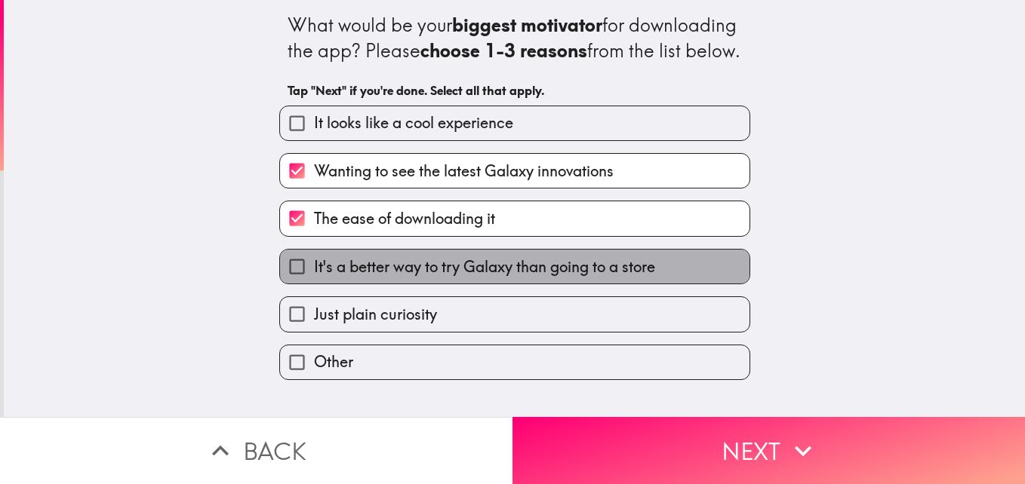
click at [513, 278] on span "It's a better way to try Galaxy than going to a store" at bounding box center [484, 267] width 341 height 21
click at [314, 284] on input "It's a better way to try Galaxy than going to a store" at bounding box center [297, 267] width 34 height 34
checkbox input "true"
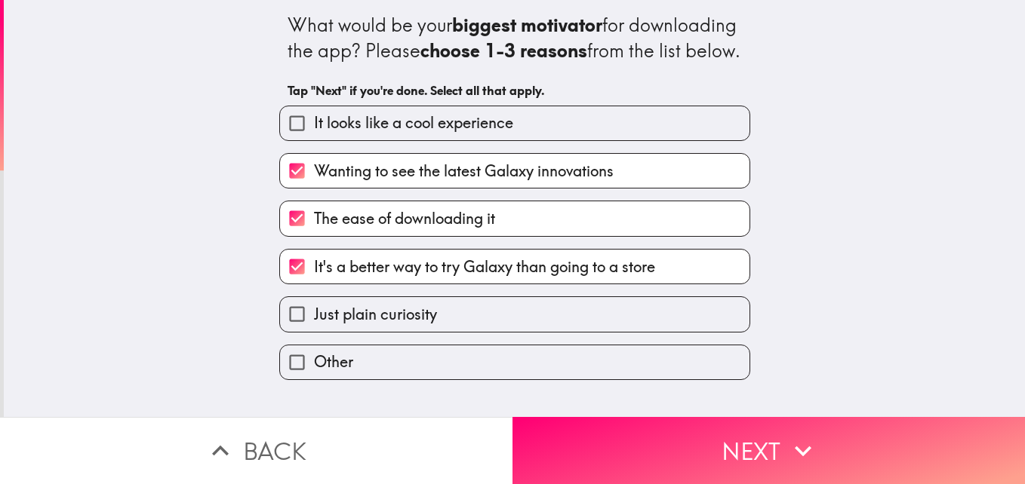
click at [503, 331] on label "Just plain curiosity" at bounding box center [514, 314] width 469 height 34
click at [314, 331] on input "Just plain curiosity" at bounding box center [297, 314] width 34 height 34
checkbox input "true"
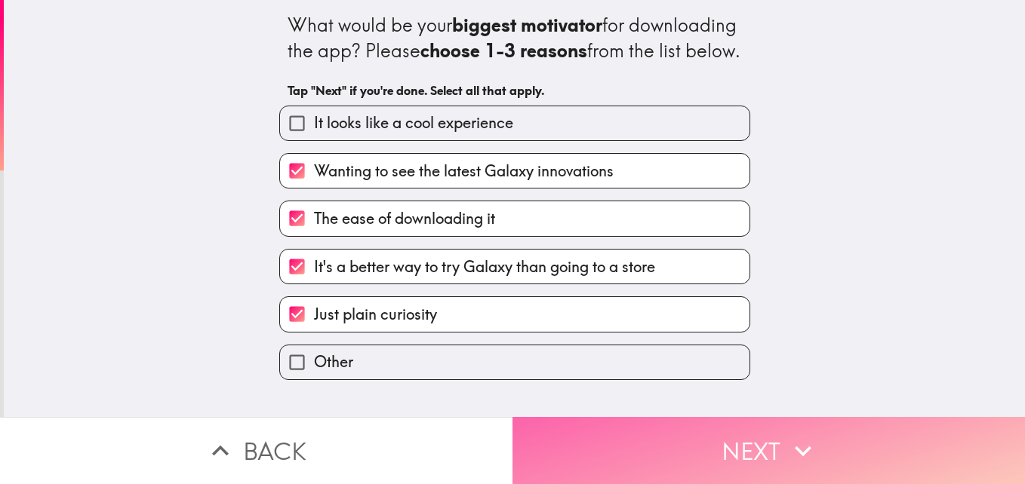
click at [629, 435] on button "Next" at bounding box center [768, 450] width 512 height 67
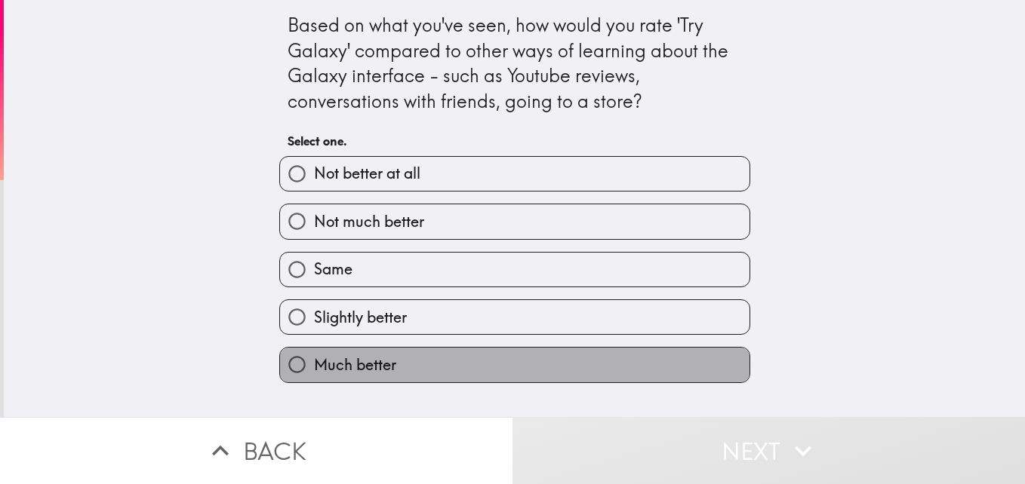
click at [520, 367] on label "Much better" at bounding box center [514, 365] width 469 height 34
click at [314, 367] on input "Much better" at bounding box center [297, 365] width 34 height 34
radio input "true"
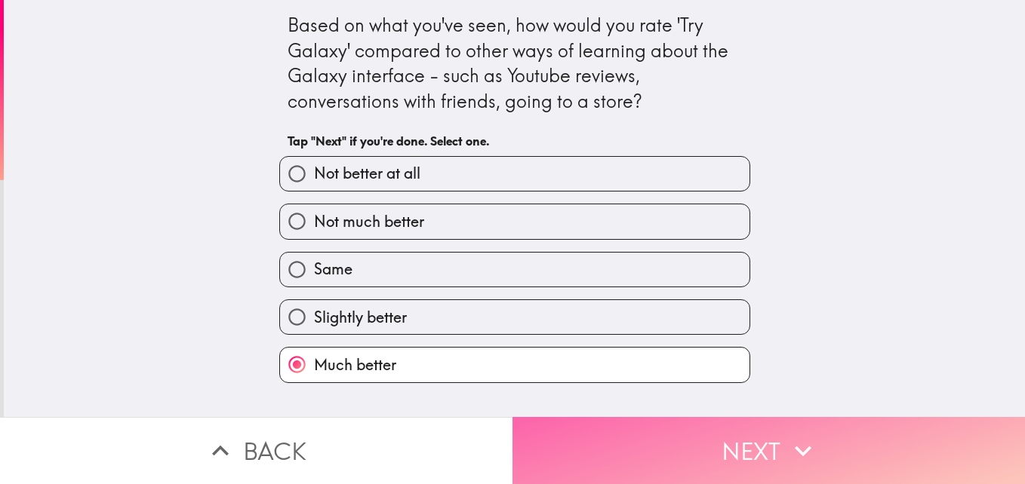
click at [634, 437] on button "Next" at bounding box center [768, 450] width 512 height 67
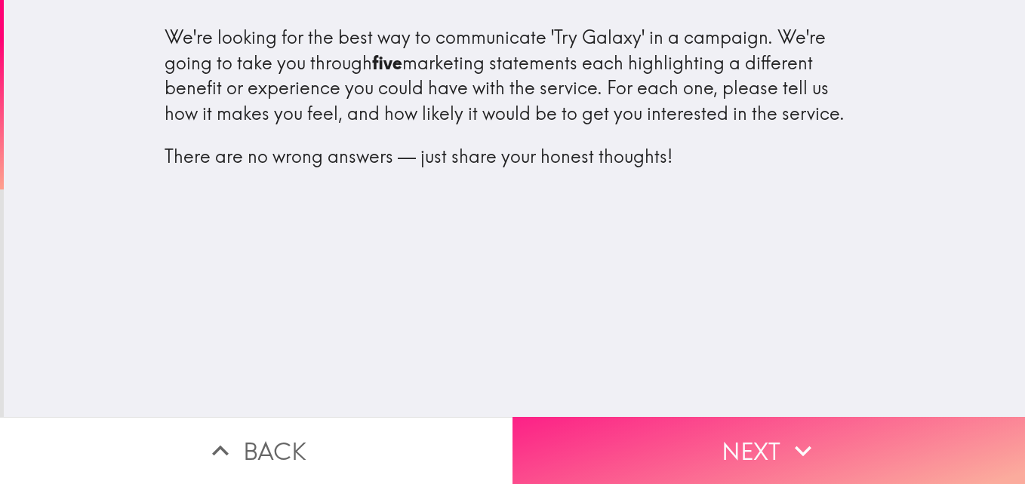
click at [675, 435] on button "Next" at bounding box center [768, 450] width 512 height 67
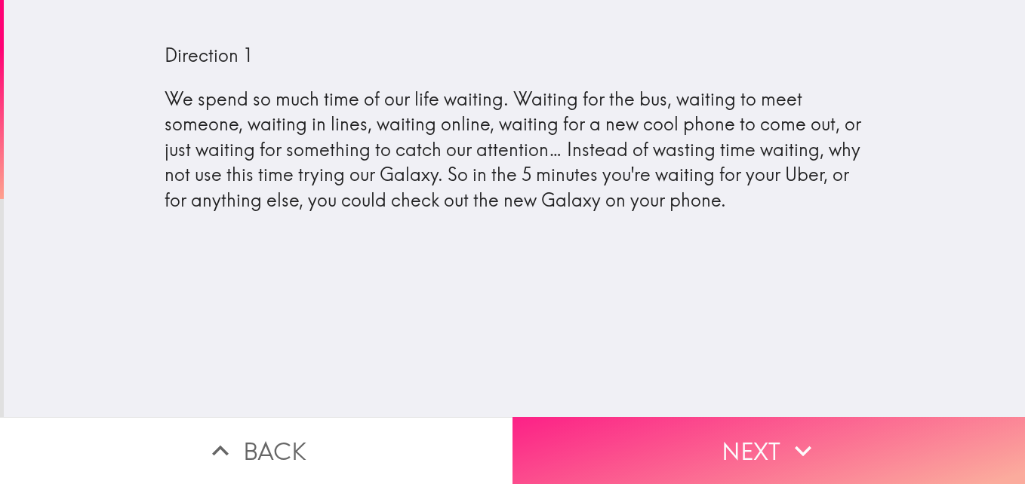
click at [779, 454] on button "Next" at bounding box center [768, 450] width 512 height 67
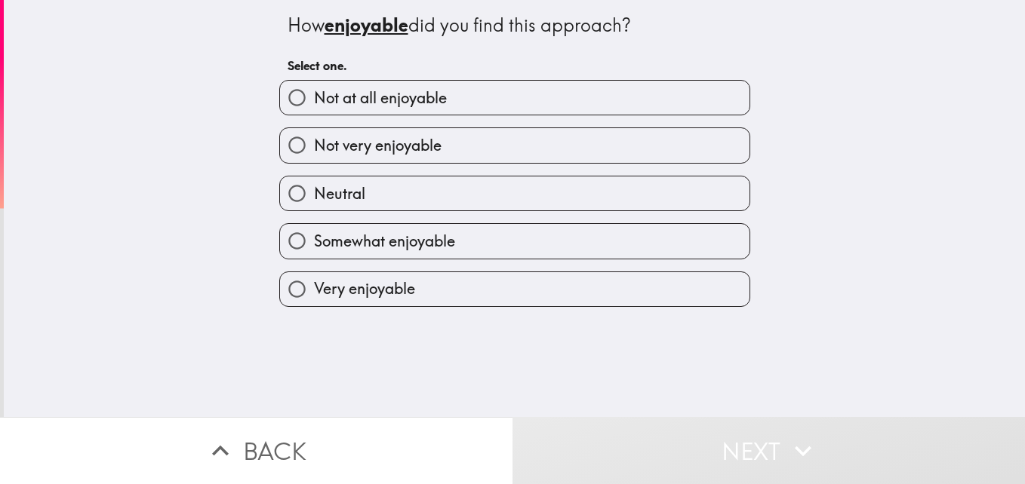
click at [564, 247] on label "Somewhat enjoyable" at bounding box center [514, 241] width 469 height 34
click at [314, 247] on input "Somewhat enjoyable" at bounding box center [297, 241] width 34 height 34
radio input "true"
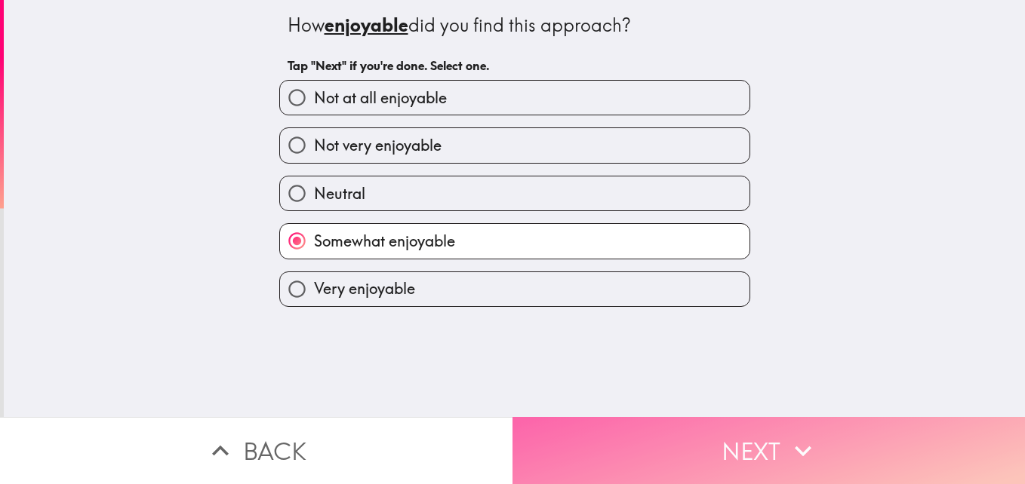
click at [683, 451] on button "Next" at bounding box center [768, 450] width 512 height 67
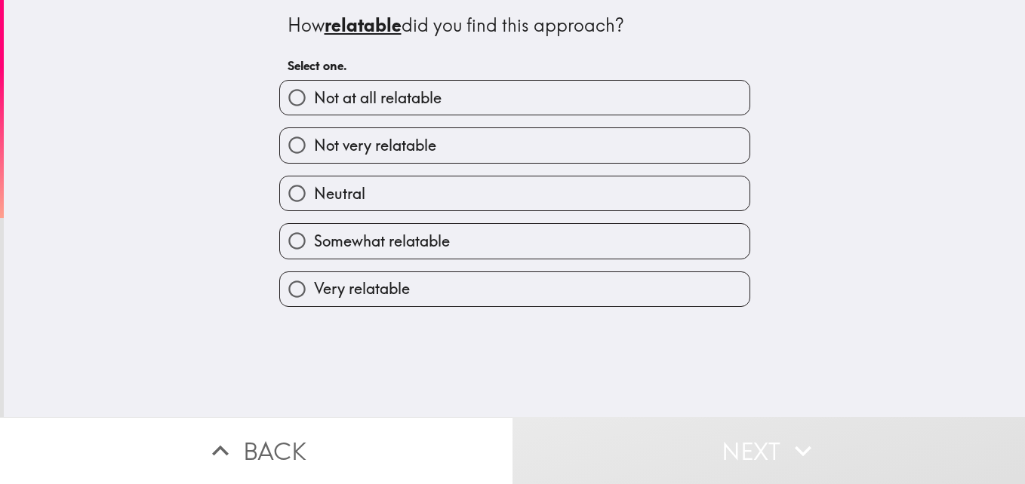
click at [550, 288] on label "Very relatable" at bounding box center [514, 289] width 469 height 34
click at [314, 288] on input "Very relatable" at bounding box center [297, 289] width 34 height 34
radio input "true"
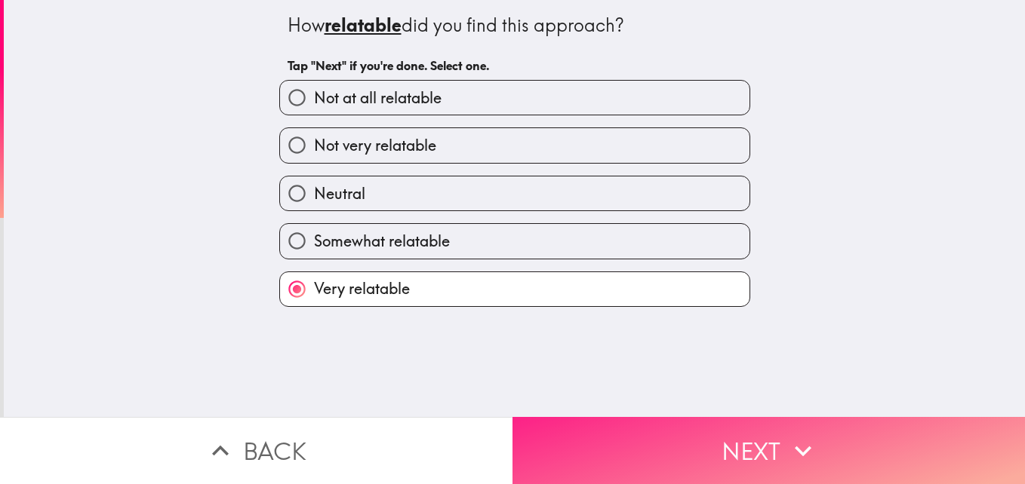
click at [645, 447] on button "Next" at bounding box center [768, 450] width 512 height 67
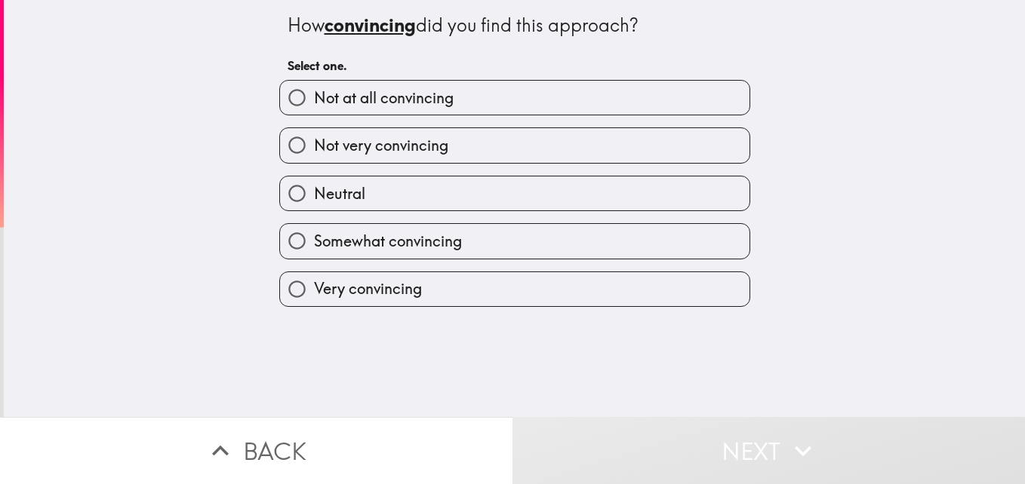
click at [518, 284] on label "Very convincing" at bounding box center [514, 289] width 469 height 34
click at [314, 284] on input "Very convincing" at bounding box center [297, 289] width 34 height 34
radio input "true"
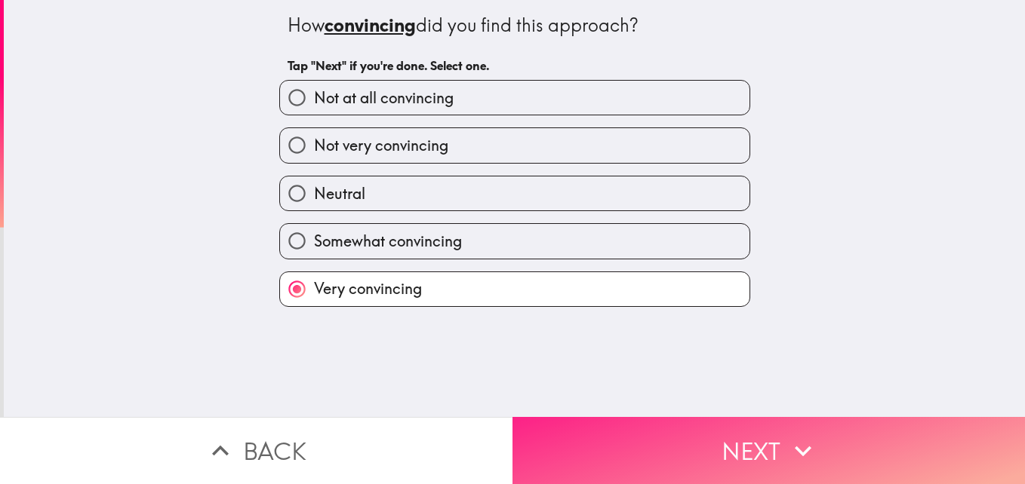
click at [660, 444] on button "Next" at bounding box center [768, 450] width 512 height 67
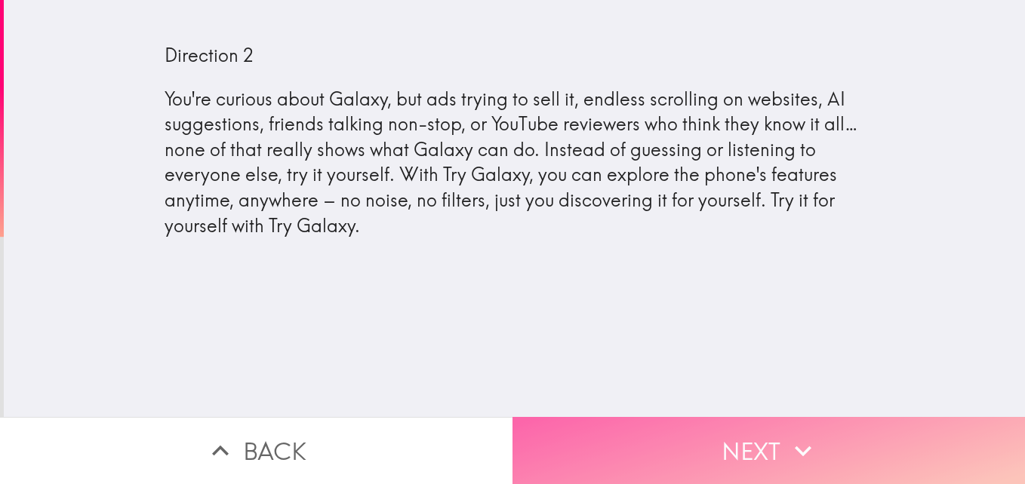
click at [766, 455] on button "Next" at bounding box center [768, 450] width 512 height 67
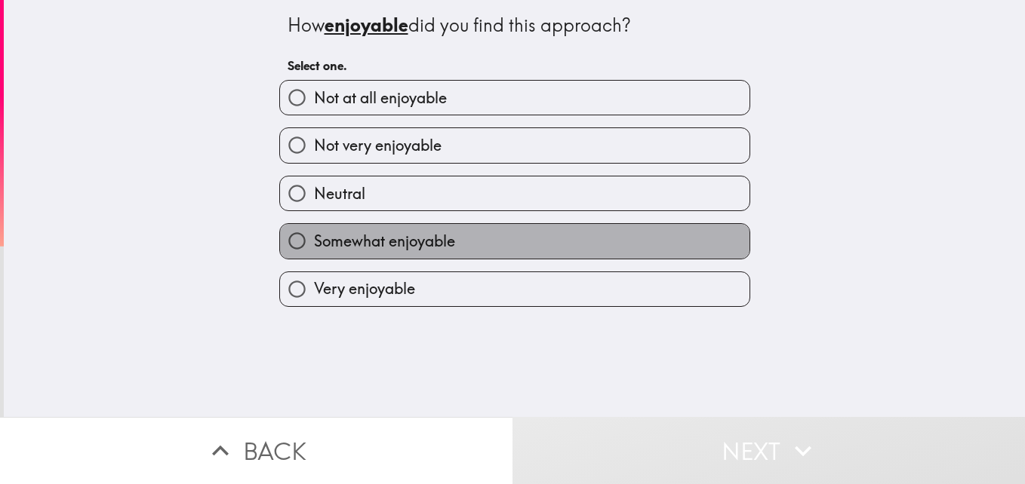
click at [480, 239] on label "Somewhat enjoyable" at bounding box center [514, 241] width 469 height 34
click at [314, 239] on input "Somewhat enjoyable" at bounding box center [297, 241] width 34 height 34
radio input "true"
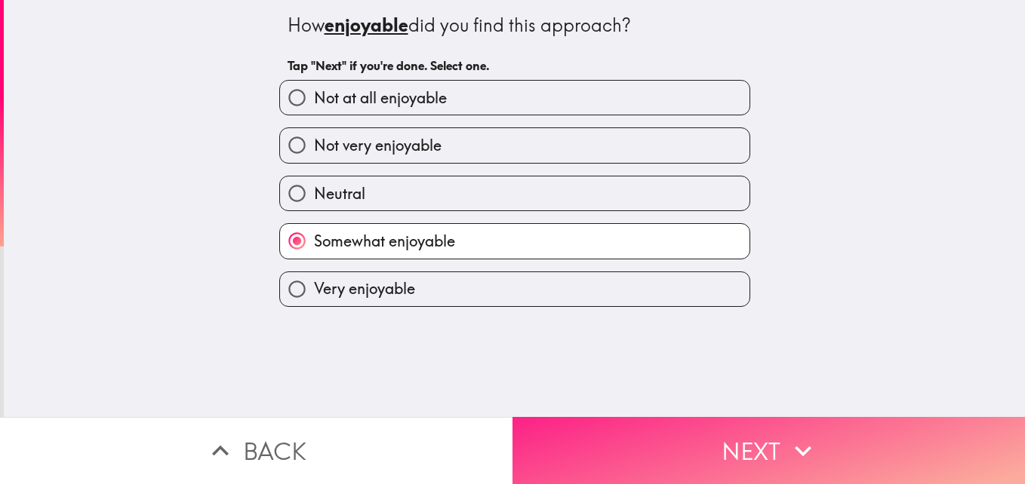
click at [686, 428] on button "Next" at bounding box center [768, 450] width 512 height 67
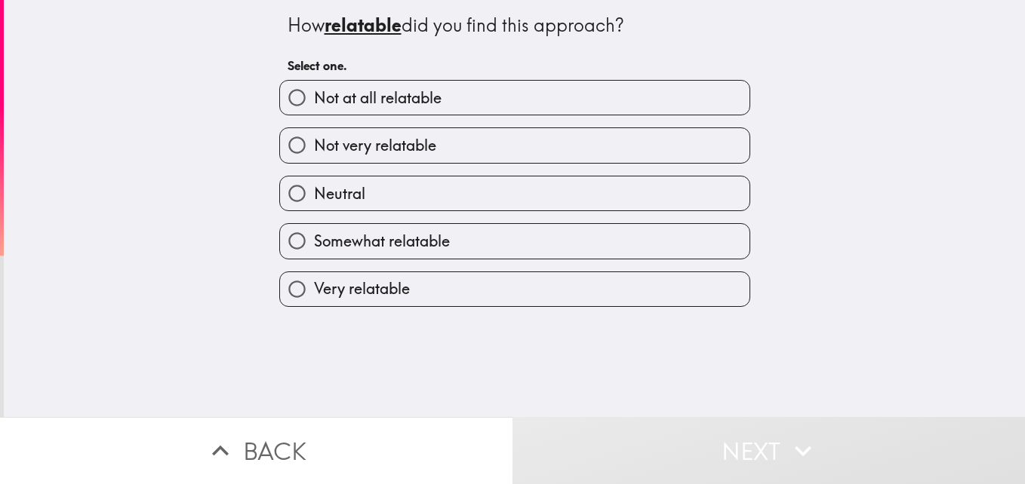
click at [530, 254] on label "Somewhat relatable" at bounding box center [514, 241] width 469 height 34
click at [314, 254] on input "Somewhat relatable" at bounding box center [297, 241] width 34 height 34
radio input "true"
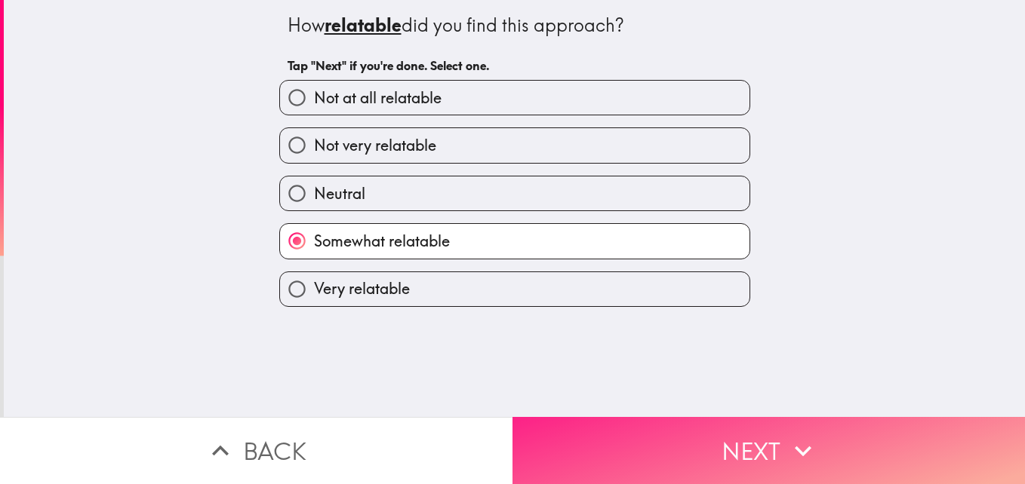
click at [658, 433] on button "Next" at bounding box center [768, 450] width 512 height 67
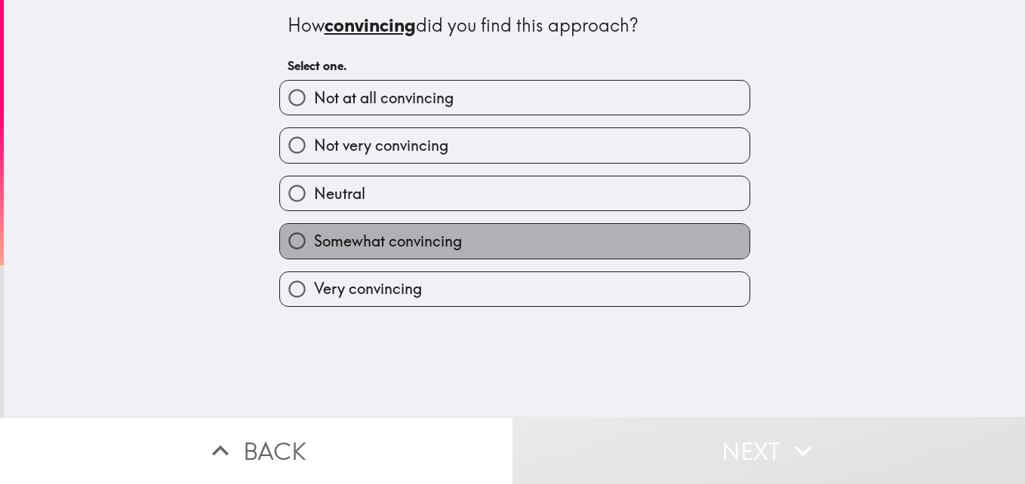
click at [558, 235] on label "Somewhat convincing" at bounding box center [514, 241] width 469 height 34
click at [314, 235] on input "Somewhat convincing" at bounding box center [297, 241] width 34 height 34
radio input "true"
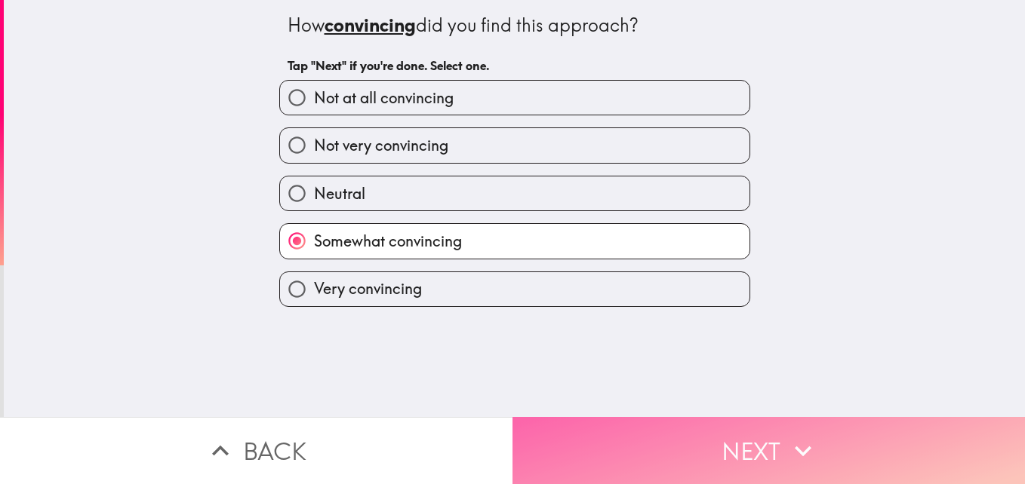
click at [708, 440] on button "Next" at bounding box center [768, 450] width 512 height 67
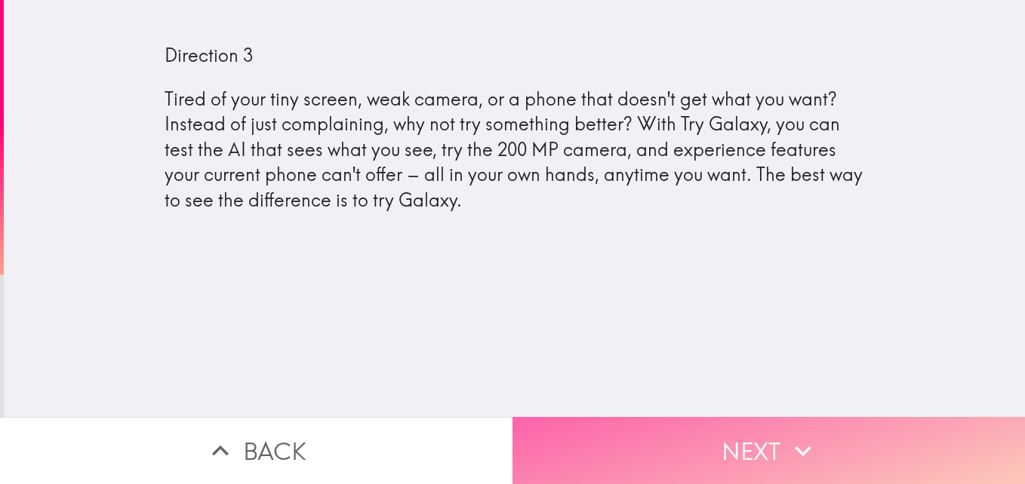
click at [718, 442] on button "Next" at bounding box center [768, 450] width 512 height 67
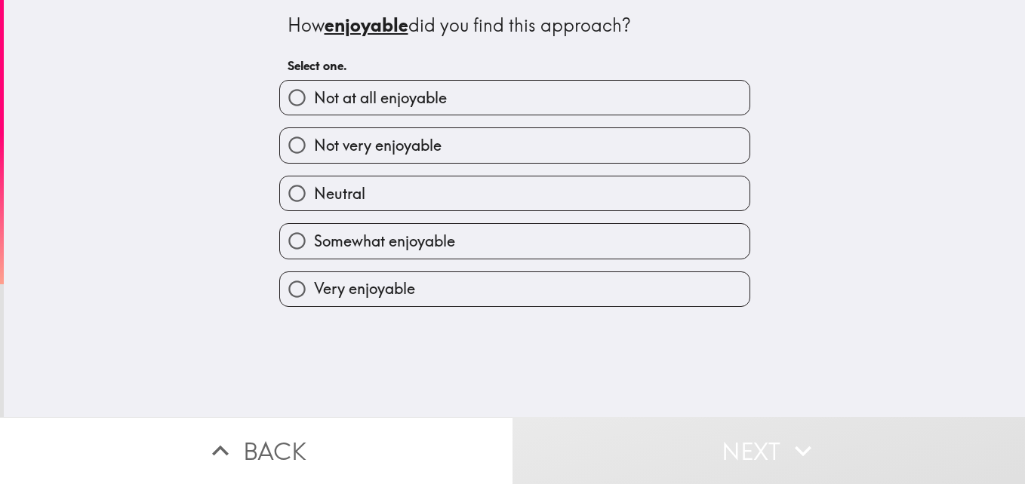
click at [472, 237] on label "Somewhat enjoyable" at bounding box center [514, 241] width 469 height 34
click at [314, 237] on input "Somewhat enjoyable" at bounding box center [297, 241] width 34 height 34
radio input "true"
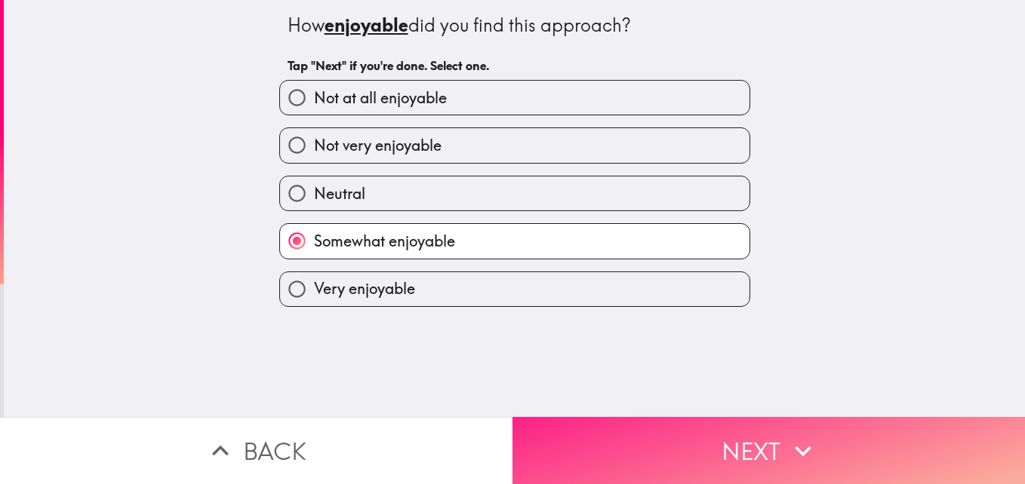
click at [660, 439] on button "Next" at bounding box center [768, 450] width 512 height 67
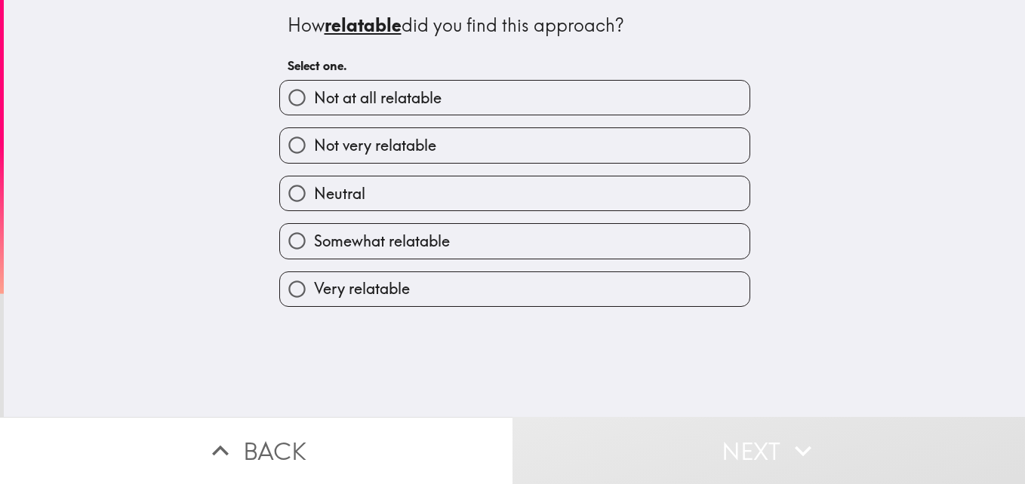
click at [529, 292] on label "Very relatable" at bounding box center [514, 289] width 469 height 34
click at [314, 292] on input "Very relatable" at bounding box center [297, 289] width 34 height 34
radio input "true"
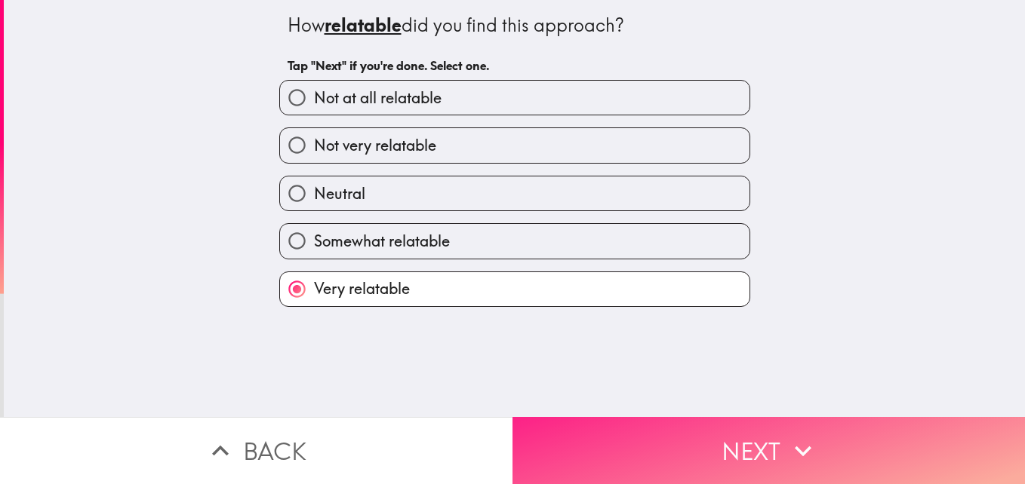
click at [678, 440] on button "Next" at bounding box center [768, 450] width 512 height 67
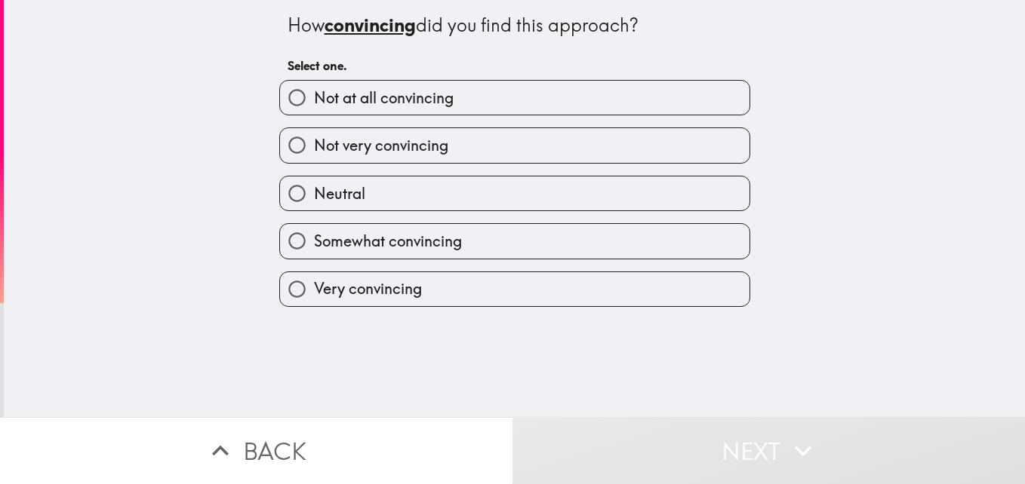
click at [579, 258] on label "Somewhat convincing" at bounding box center [514, 241] width 469 height 34
click at [314, 258] on input "Somewhat convincing" at bounding box center [297, 241] width 34 height 34
radio input "true"
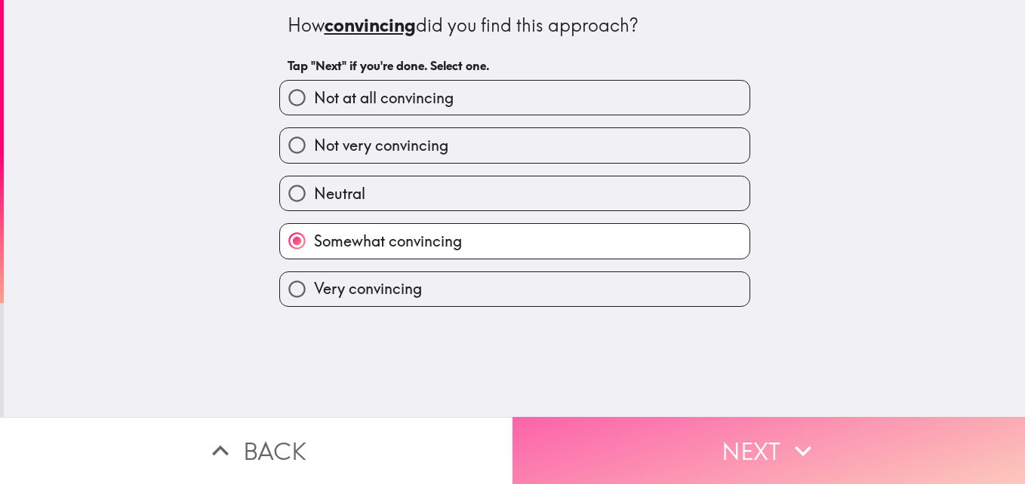
click at [690, 429] on button "Next" at bounding box center [768, 450] width 512 height 67
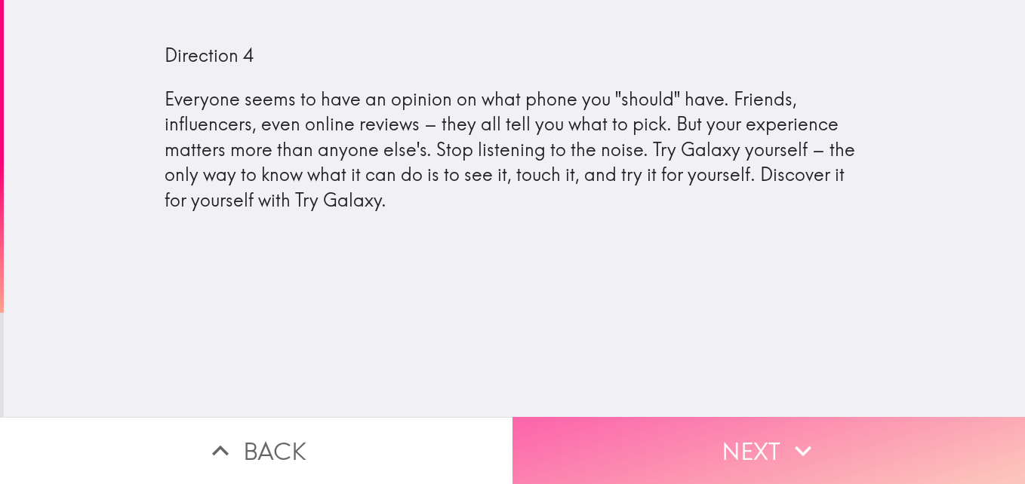
click at [701, 434] on button "Next" at bounding box center [768, 450] width 512 height 67
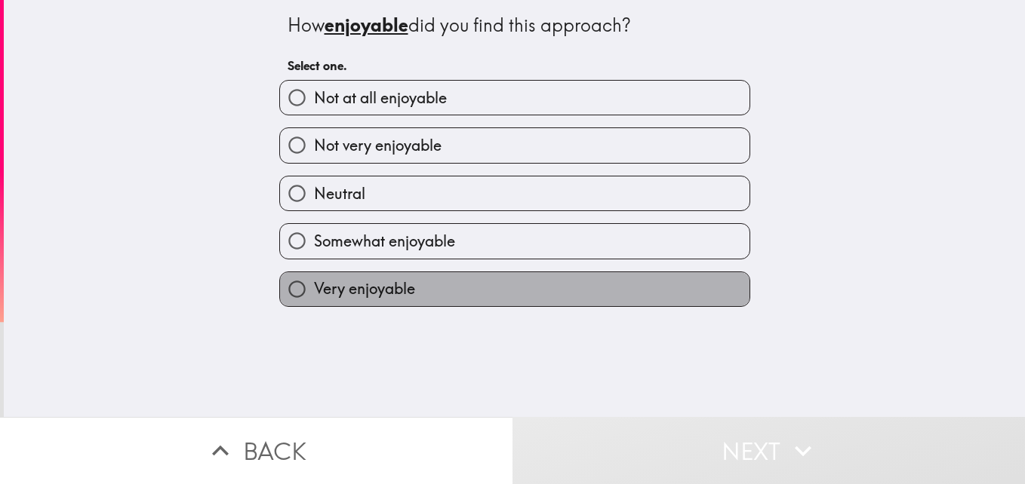
click at [497, 300] on label "Very enjoyable" at bounding box center [514, 289] width 469 height 34
click at [314, 300] on input "Very enjoyable" at bounding box center [297, 289] width 34 height 34
radio input "true"
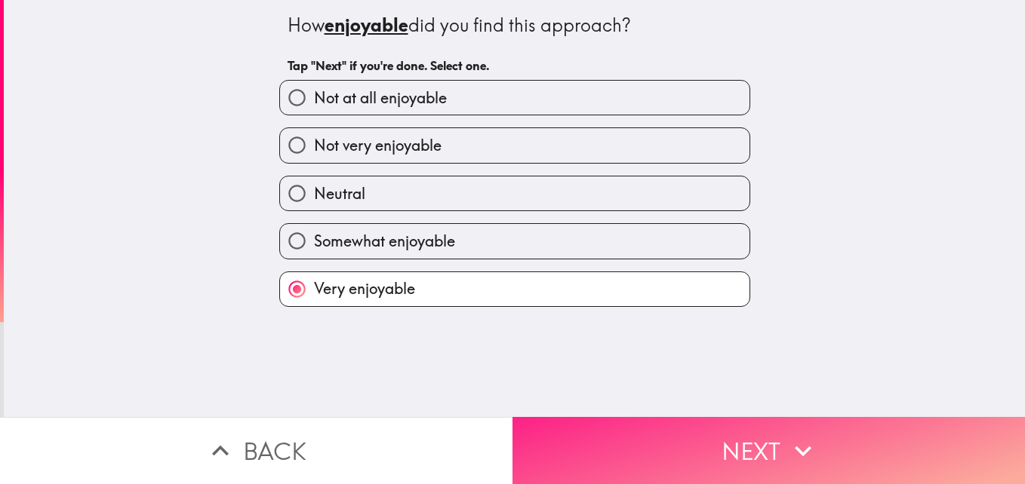
click at [681, 429] on button "Next" at bounding box center [768, 450] width 512 height 67
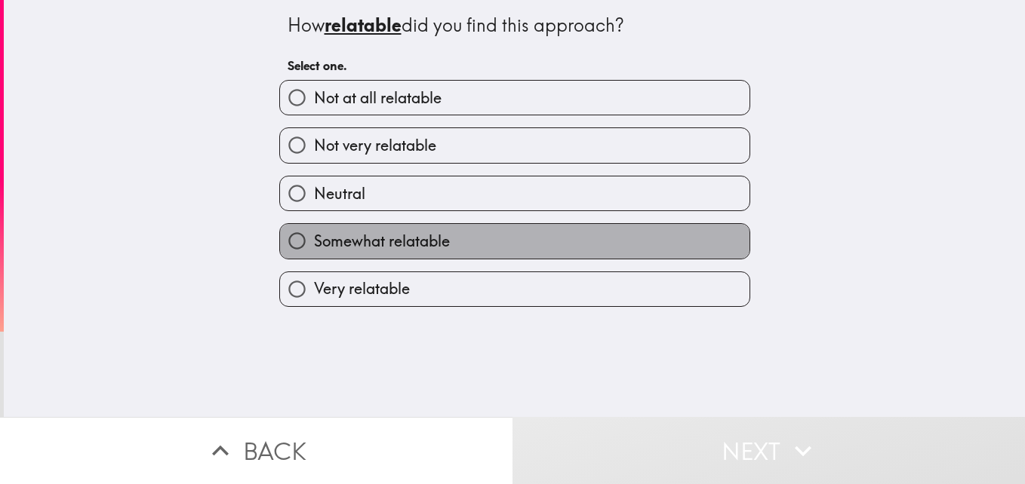
click at [597, 246] on label "Somewhat relatable" at bounding box center [514, 241] width 469 height 34
click at [314, 246] on input "Somewhat relatable" at bounding box center [297, 241] width 34 height 34
radio input "true"
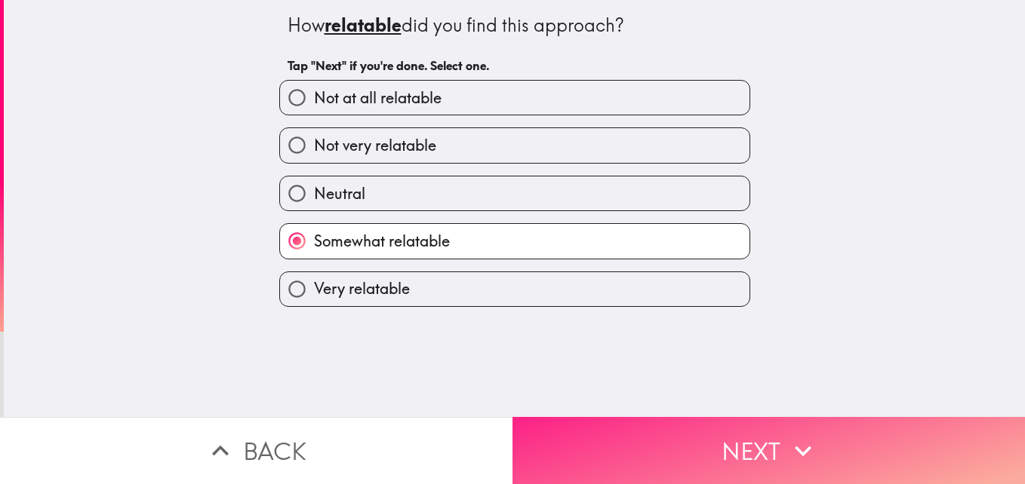
click at [683, 455] on button "Next" at bounding box center [768, 450] width 512 height 67
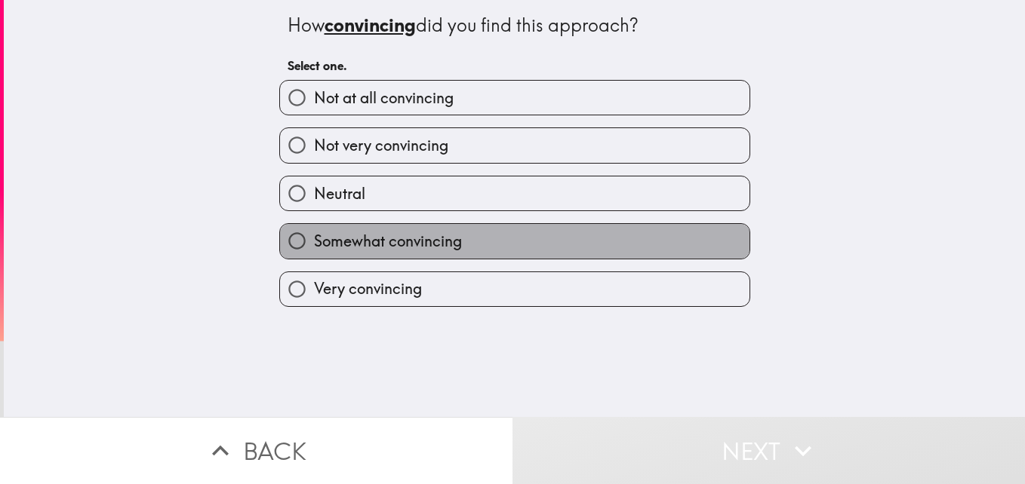
click at [603, 236] on label "Somewhat convincing" at bounding box center [514, 241] width 469 height 34
click at [314, 236] on input "Somewhat convincing" at bounding box center [297, 241] width 34 height 34
radio input "true"
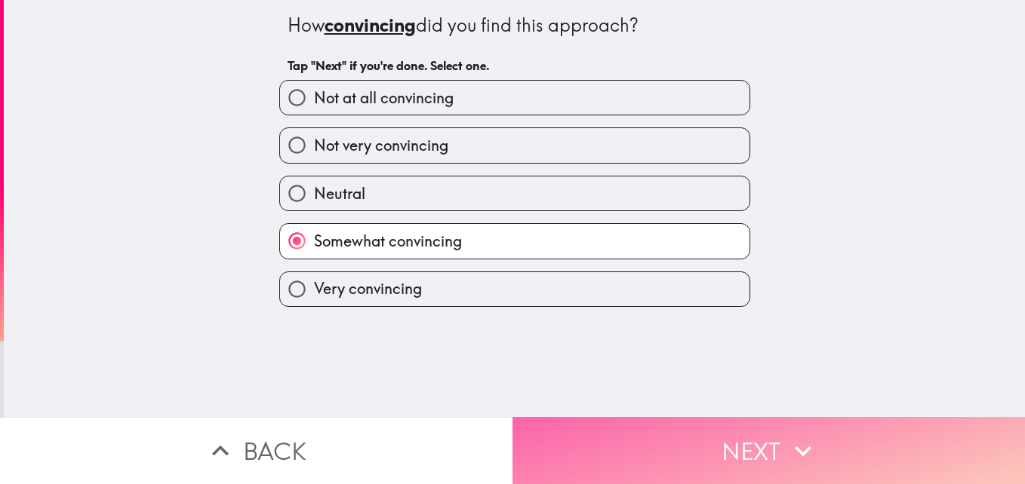
click at [688, 429] on button "Next" at bounding box center [768, 450] width 512 height 67
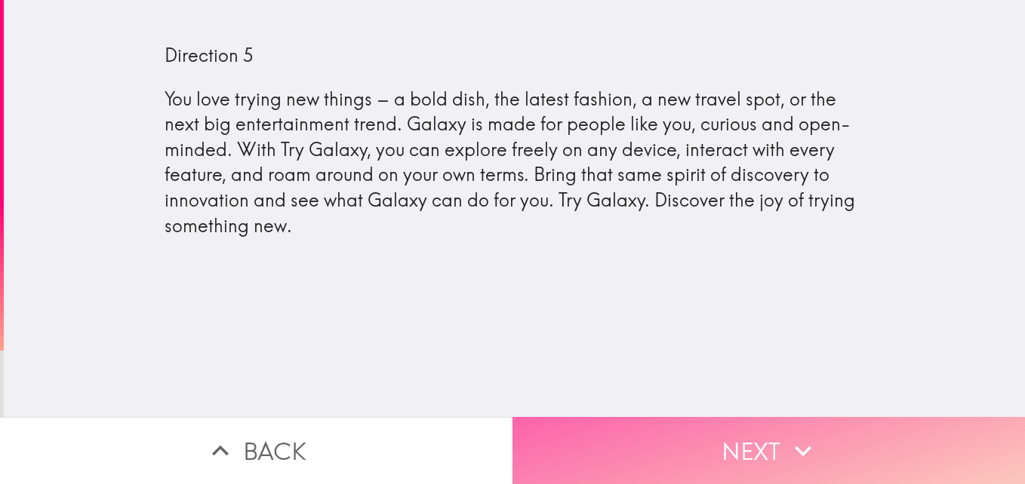
click at [776, 441] on button "Next" at bounding box center [768, 450] width 512 height 67
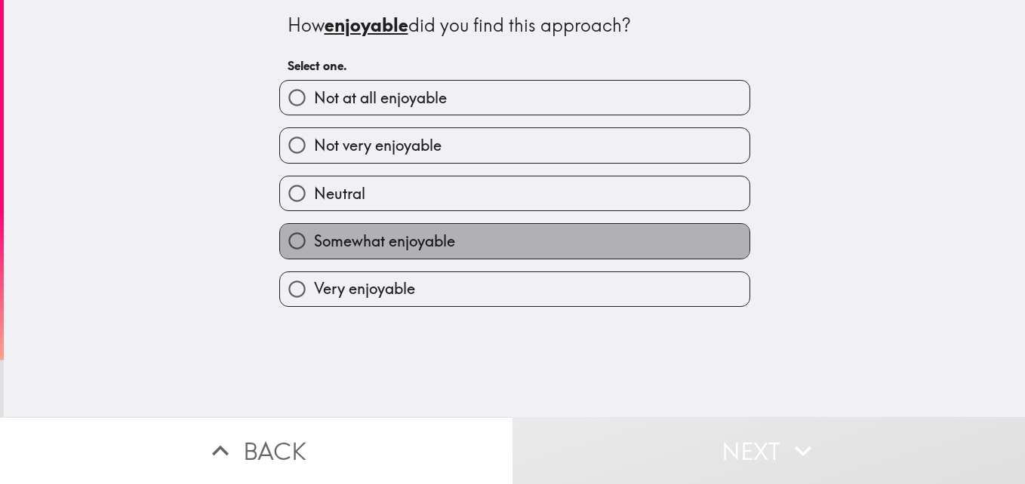
click at [546, 253] on label "Somewhat enjoyable" at bounding box center [514, 241] width 469 height 34
click at [314, 253] on input "Somewhat enjoyable" at bounding box center [297, 241] width 34 height 34
radio input "true"
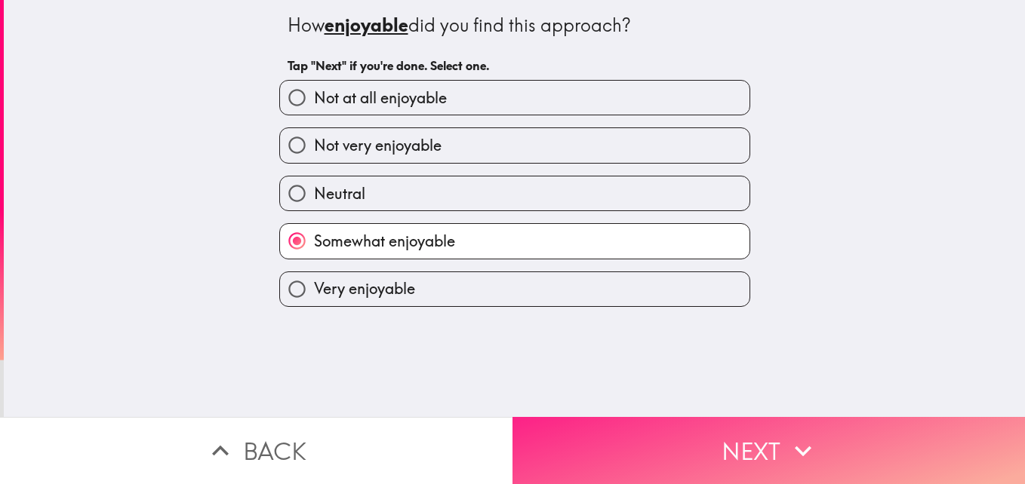
click at [700, 451] on button "Next" at bounding box center [768, 450] width 512 height 67
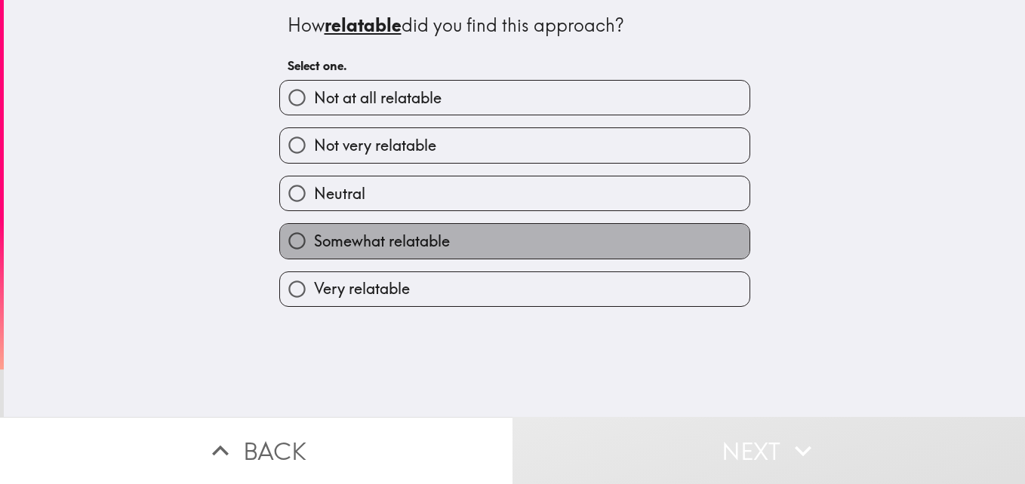
click at [587, 241] on label "Somewhat relatable" at bounding box center [514, 241] width 469 height 34
click at [314, 241] on input "Somewhat relatable" at bounding box center [297, 241] width 34 height 34
radio input "true"
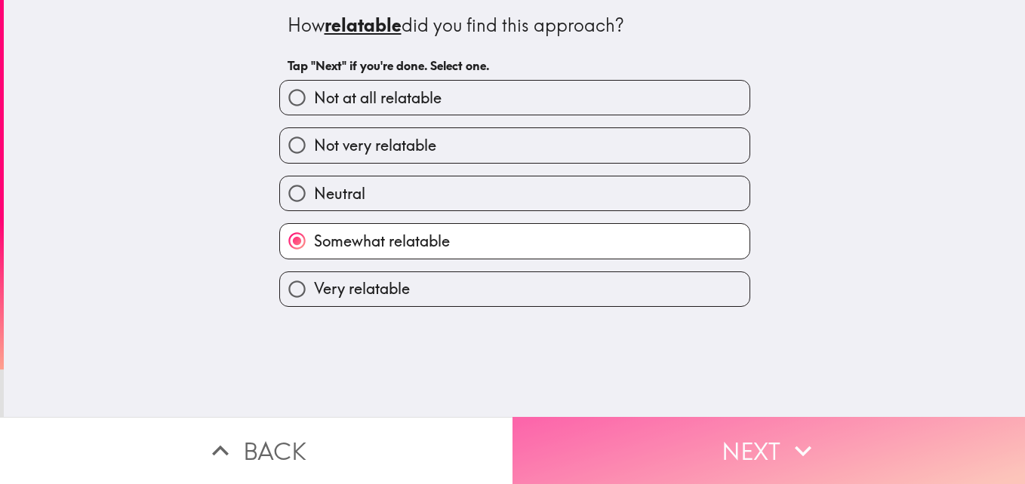
click at [735, 450] on button "Next" at bounding box center [768, 450] width 512 height 67
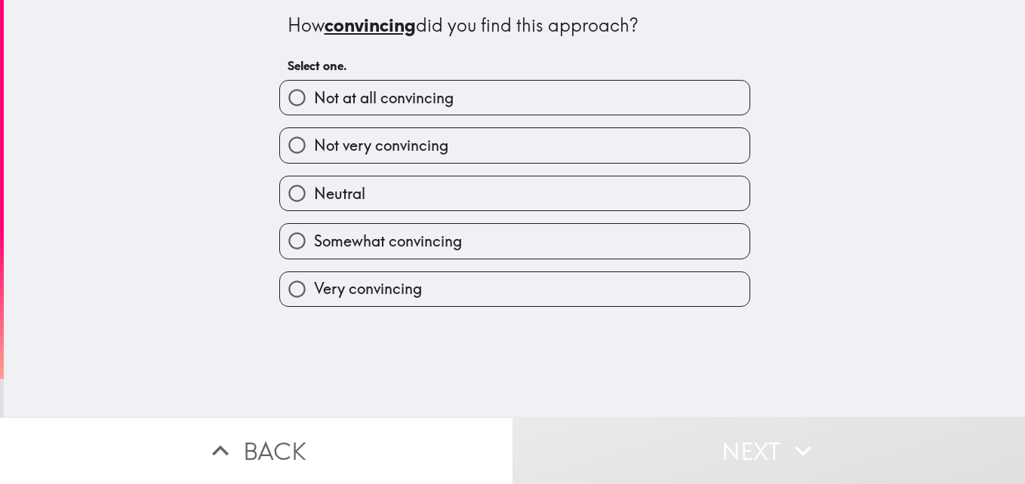
click at [629, 255] on label "Somewhat convincing" at bounding box center [514, 241] width 469 height 34
click at [314, 255] on input "Somewhat convincing" at bounding box center [297, 241] width 34 height 34
radio input "true"
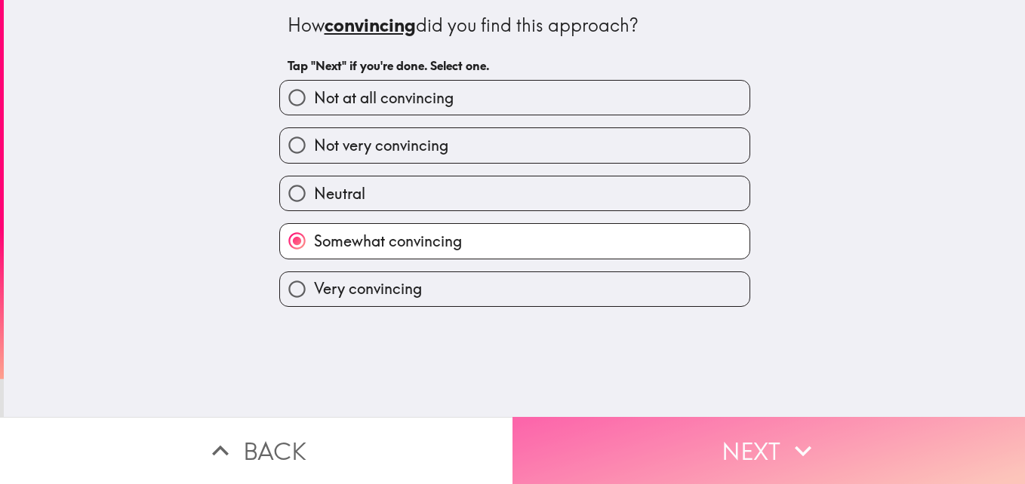
click at [733, 429] on button "Next" at bounding box center [768, 450] width 512 height 67
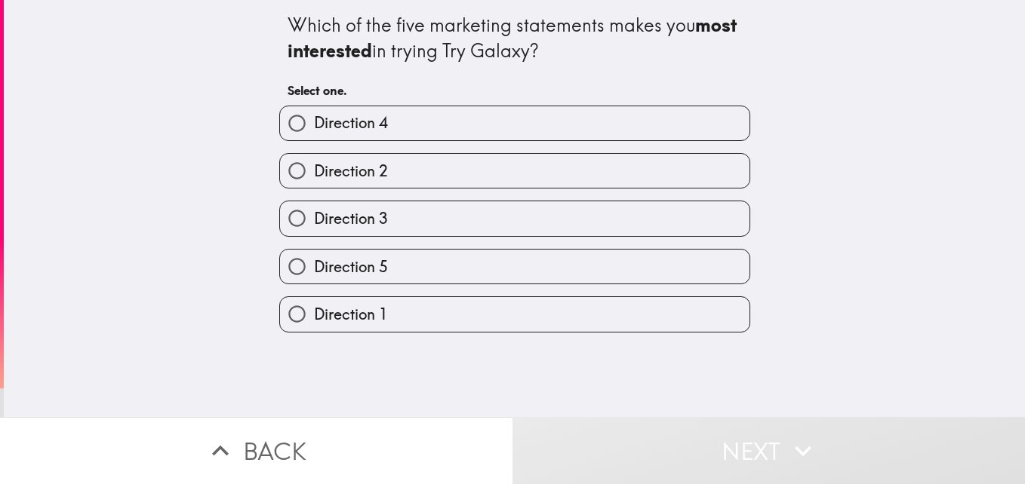
click at [641, 131] on label "Direction 4" at bounding box center [514, 123] width 469 height 34
click at [314, 131] on input "Direction 4" at bounding box center [297, 123] width 34 height 34
radio input "true"
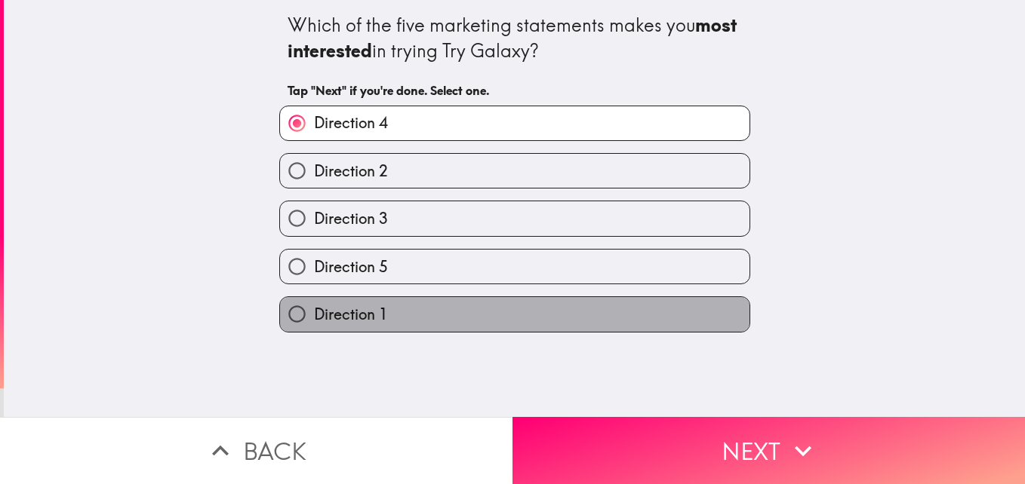
click at [559, 317] on label "Direction 1" at bounding box center [514, 314] width 469 height 34
click at [314, 317] on input "Direction 1" at bounding box center [297, 314] width 34 height 34
radio input "true"
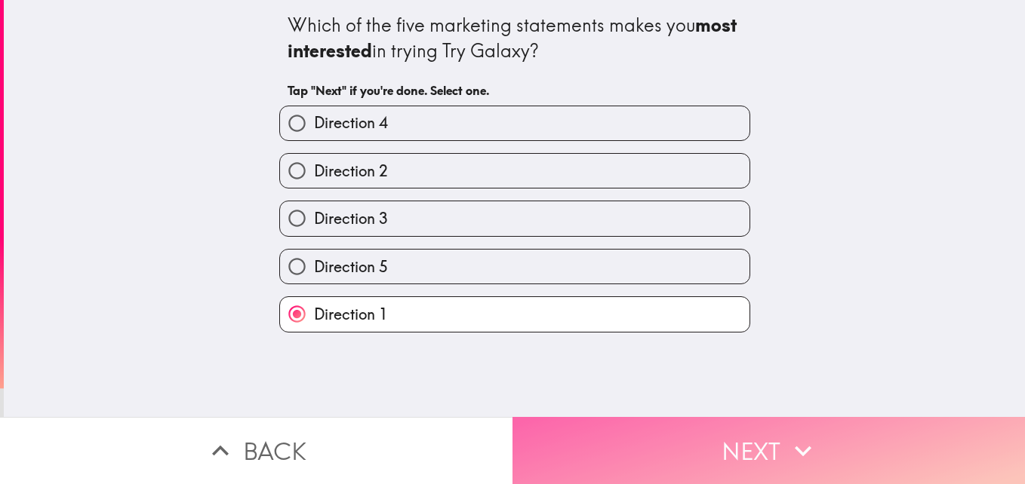
click at [730, 435] on button "Next" at bounding box center [768, 450] width 512 height 67
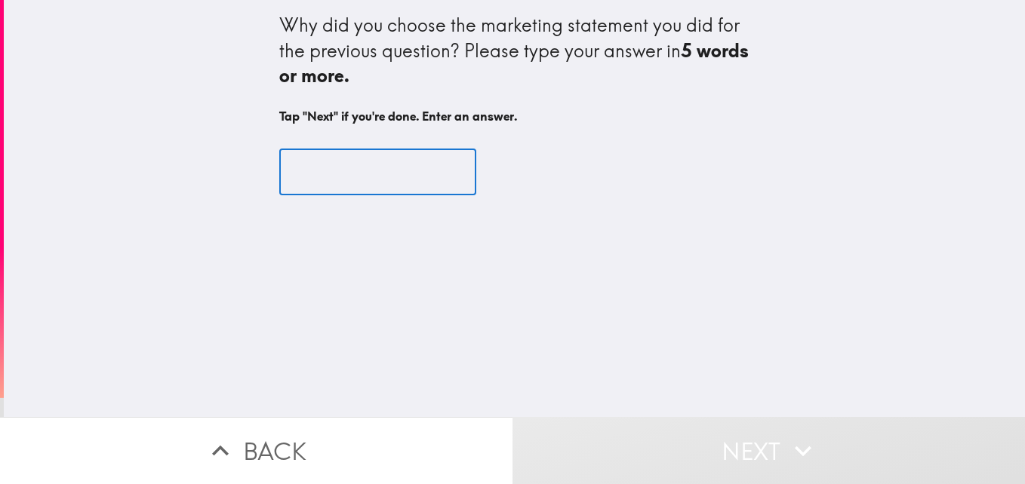
click at [343, 177] on input "text" at bounding box center [377, 172] width 197 height 47
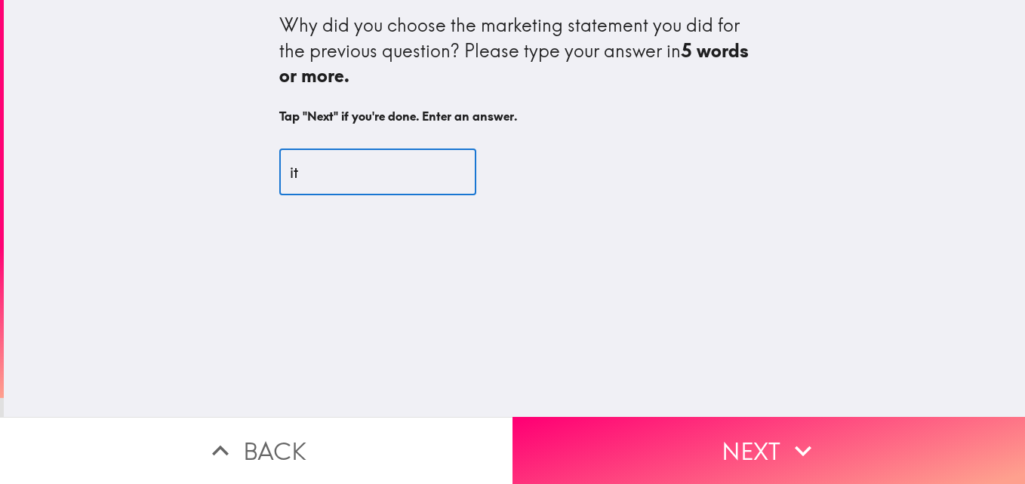
type input "t"
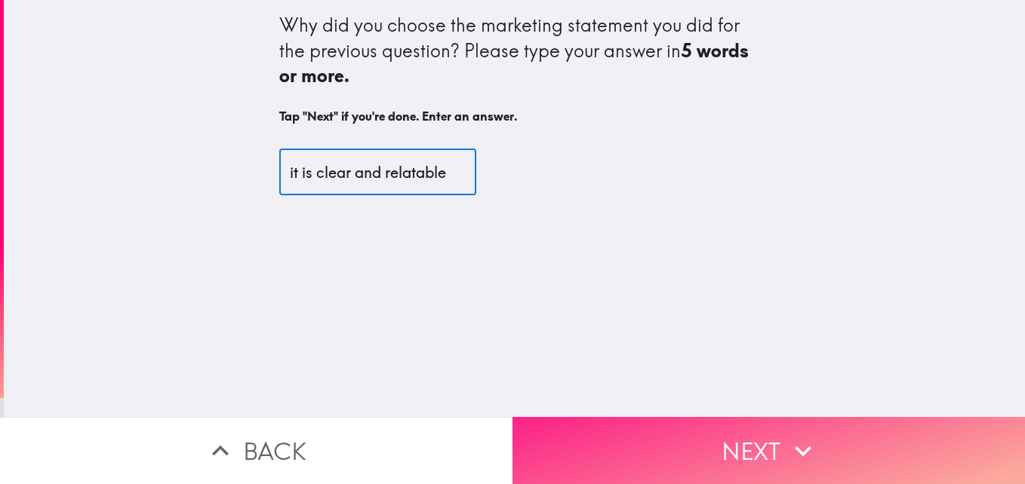
type input "it is clear and relatable"
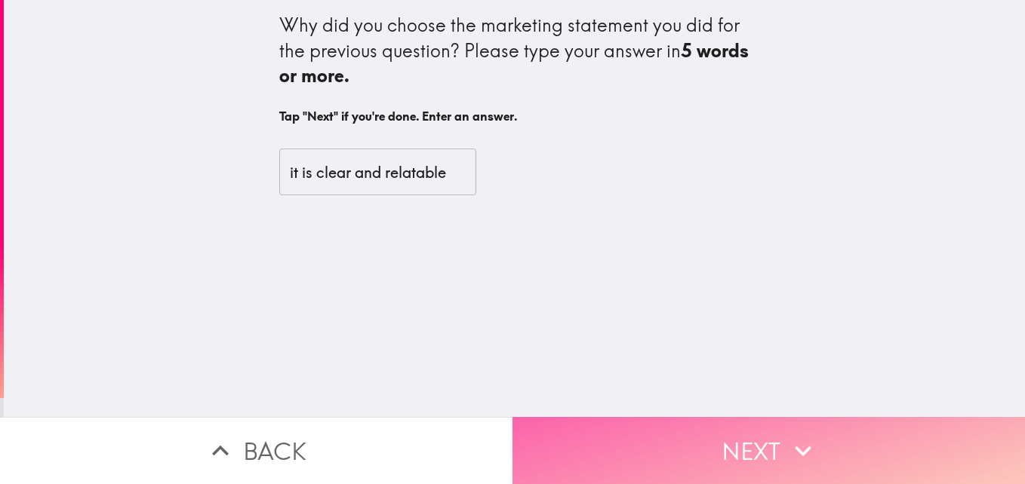
click at [696, 443] on button "Next" at bounding box center [768, 450] width 512 height 67
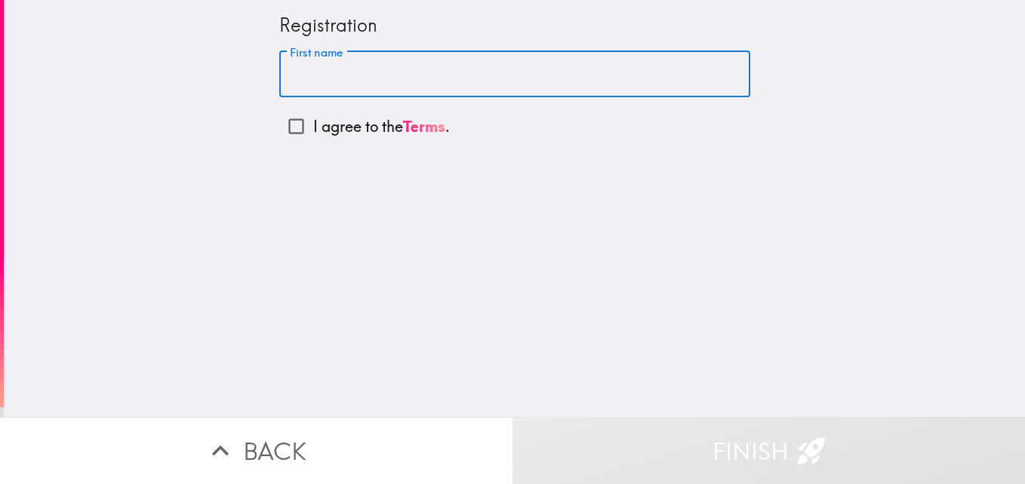
click at [430, 80] on input "First name" at bounding box center [514, 74] width 471 height 47
type input "[PERSON_NAME]"
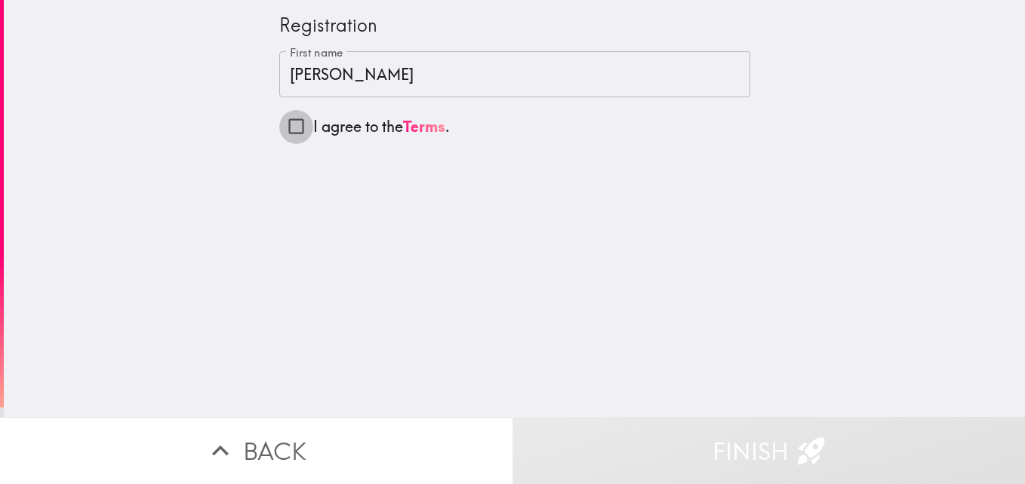
click at [287, 131] on input "I agree to the Terms ." at bounding box center [296, 126] width 34 height 34
checkbox input "true"
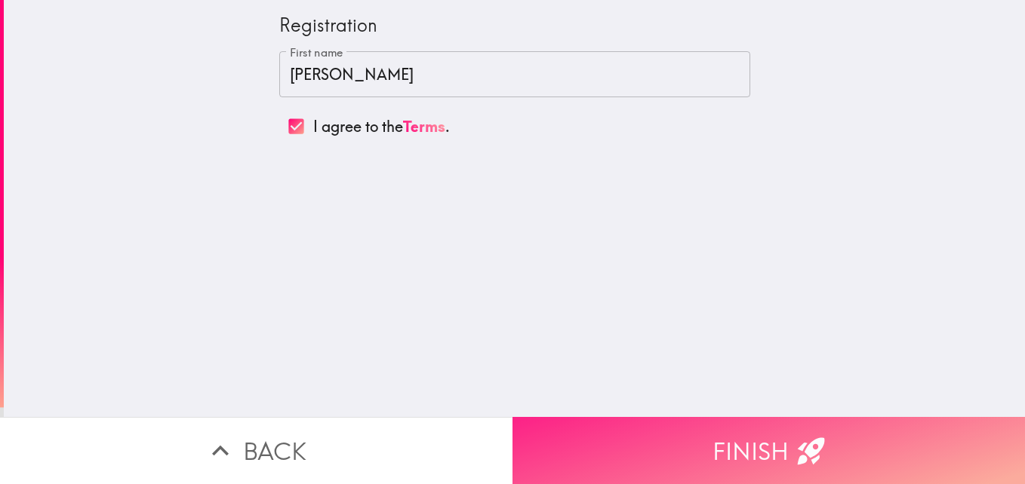
click at [654, 441] on button "Finish" at bounding box center [768, 450] width 512 height 67
